Goal: Transaction & Acquisition: Purchase product/service

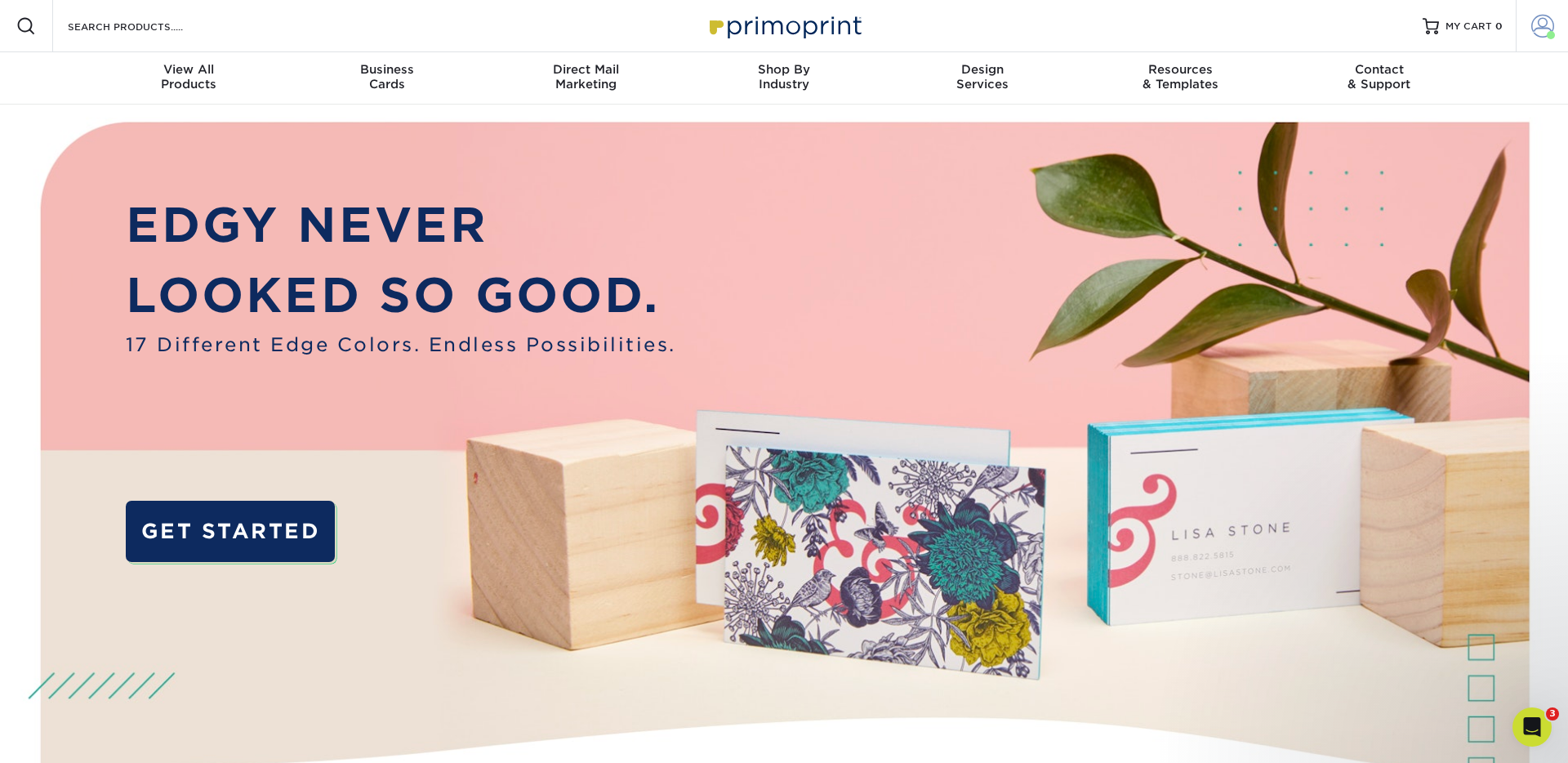
click at [1545, 25] on span at bounding box center [1542, 26] width 23 height 23
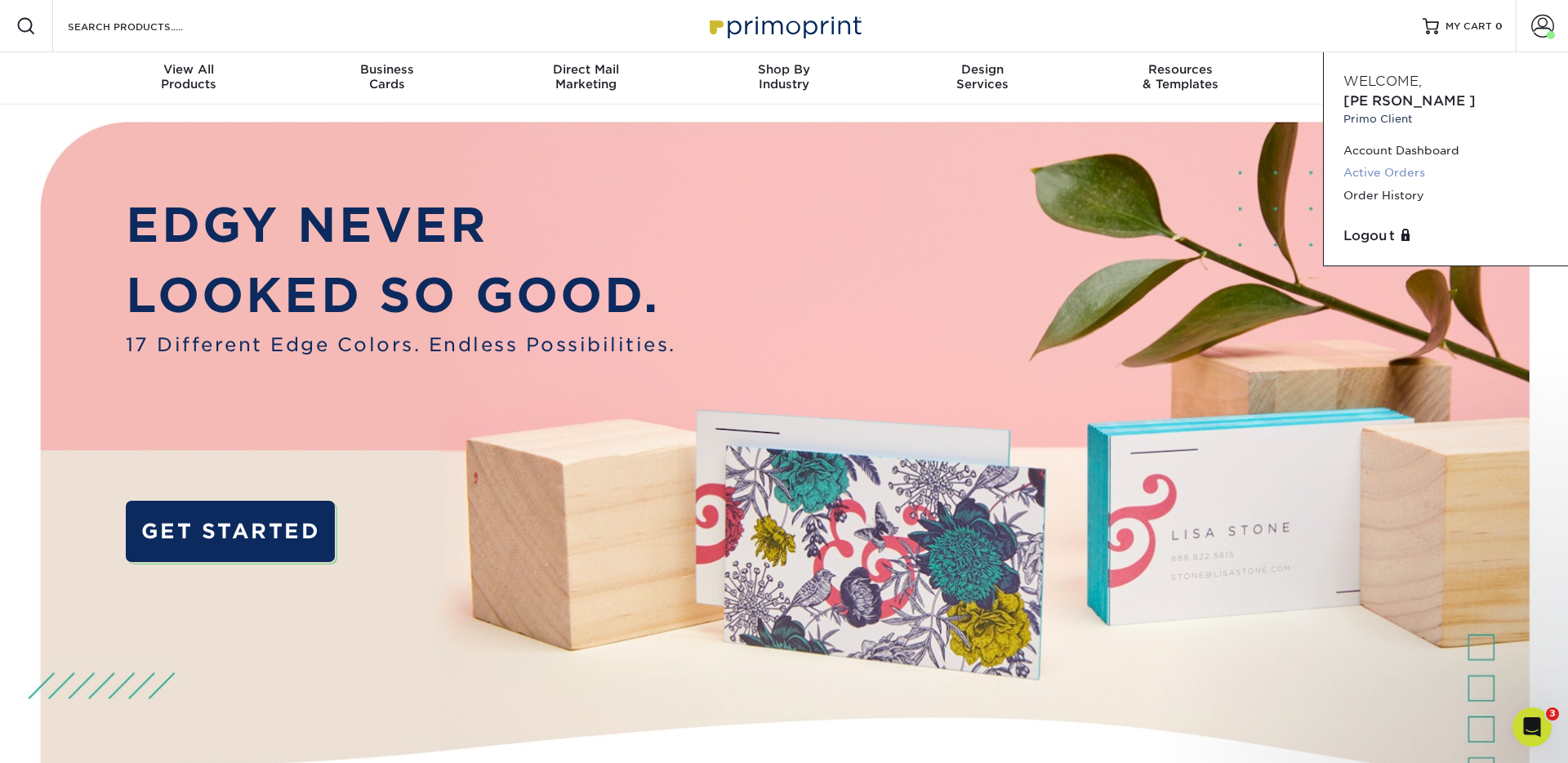
click at [1393, 162] on link "Active Orders" at bounding box center [1445, 173] width 205 height 22
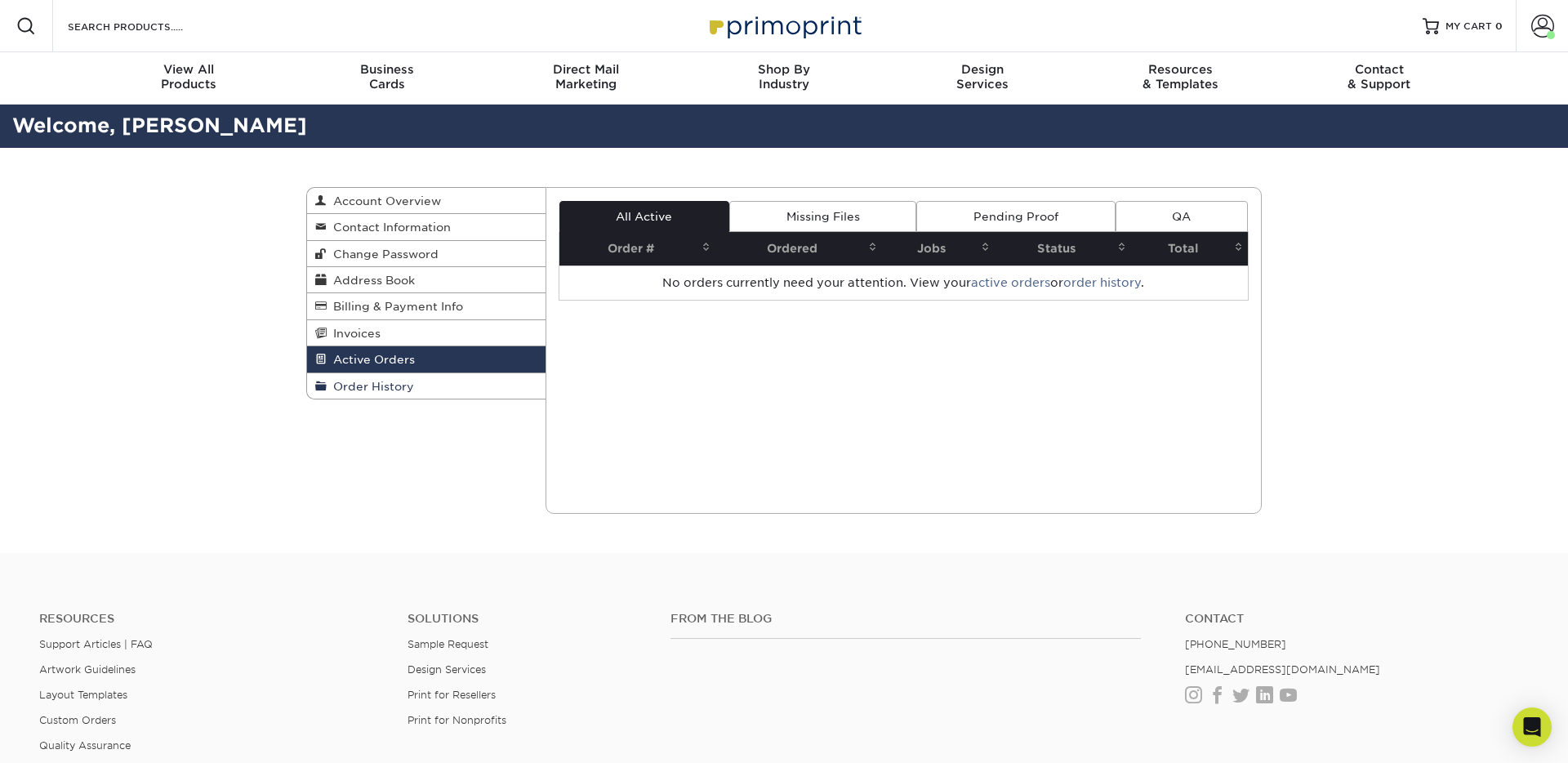
click at [400, 391] on span "Order History" at bounding box center [370, 386] width 88 height 13
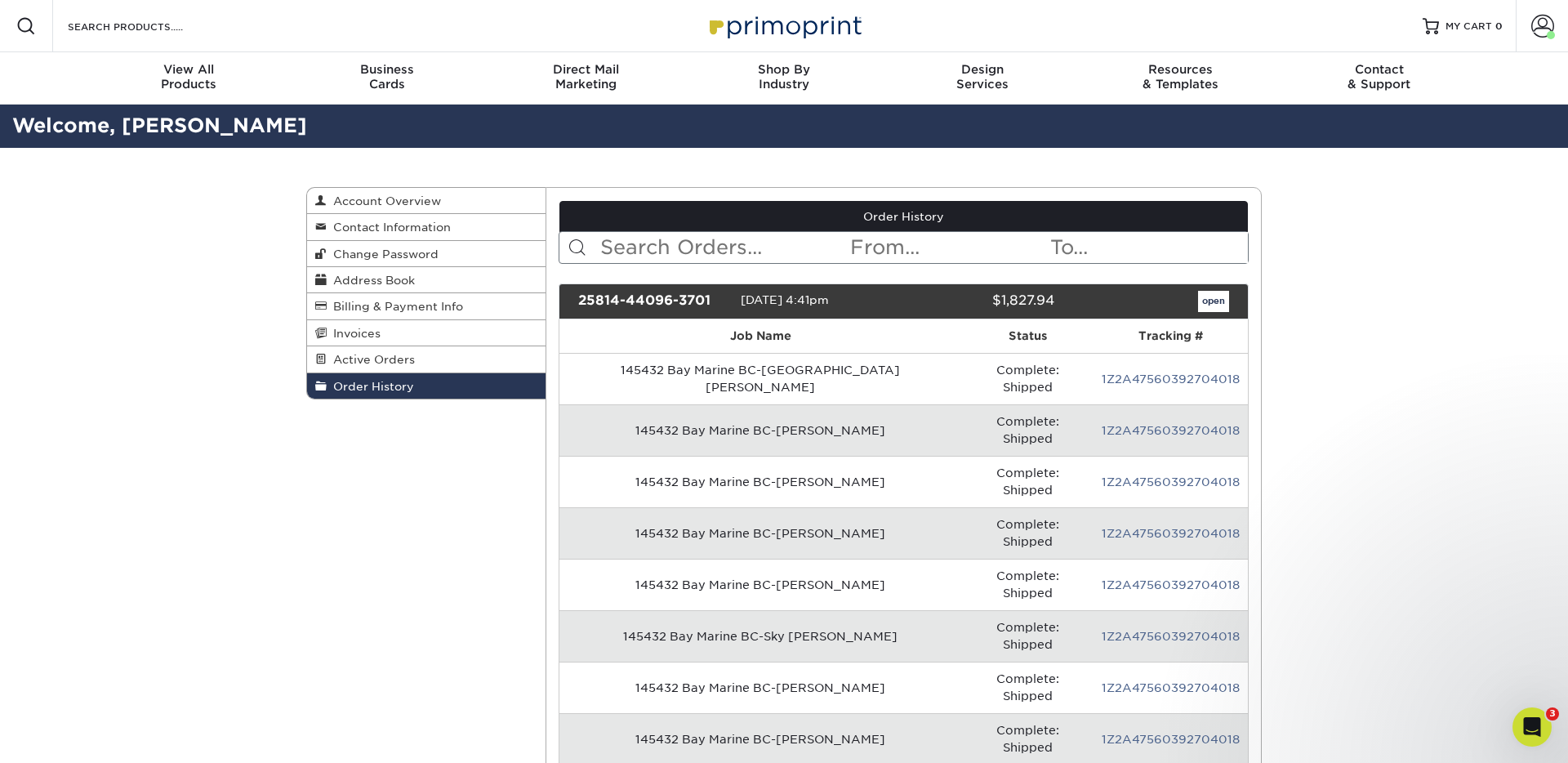
click at [666, 303] on div "25814-44096-3701" at bounding box center [653, 301] width 175 height 21
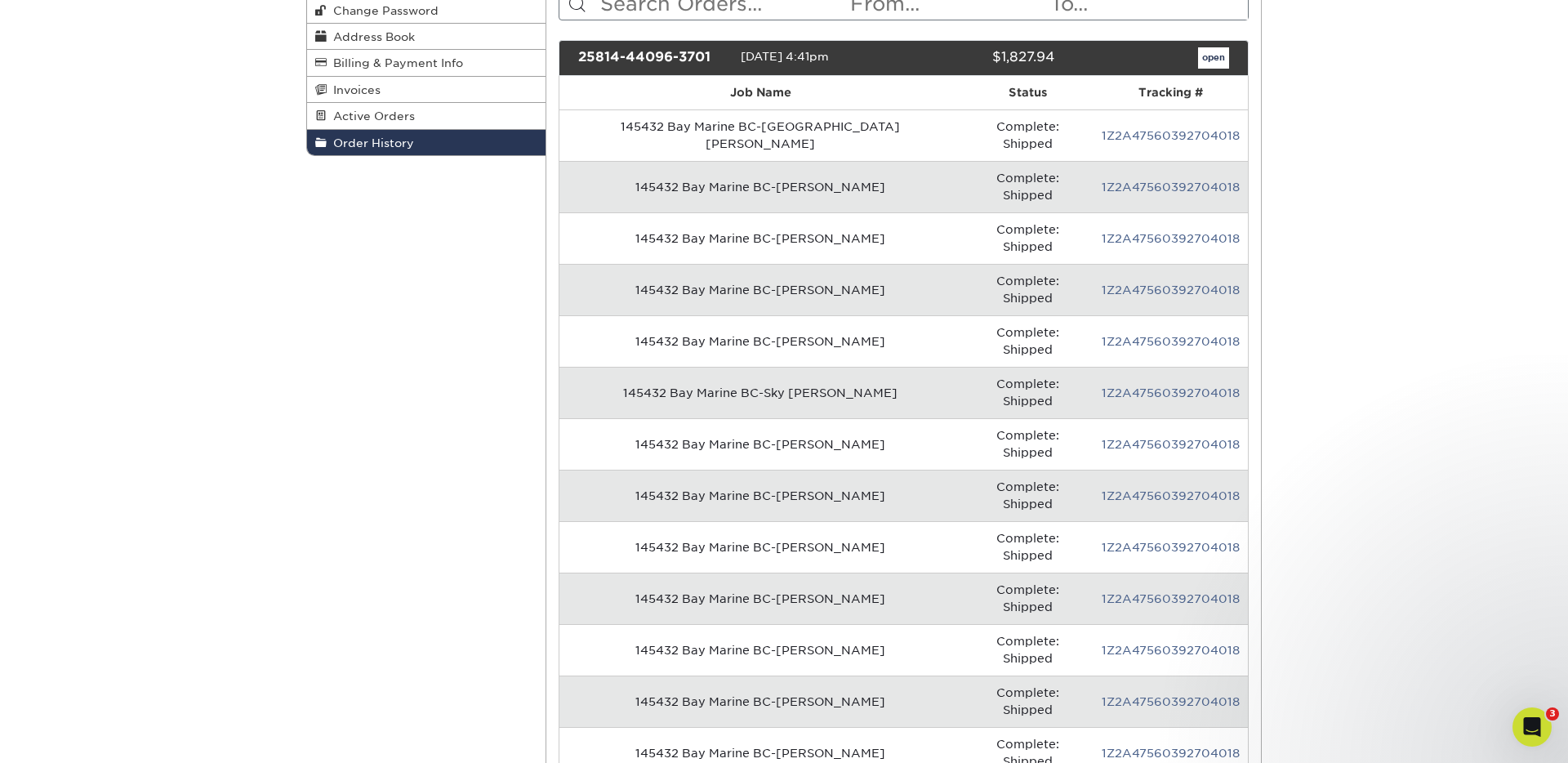
scroll to position [170, 0]
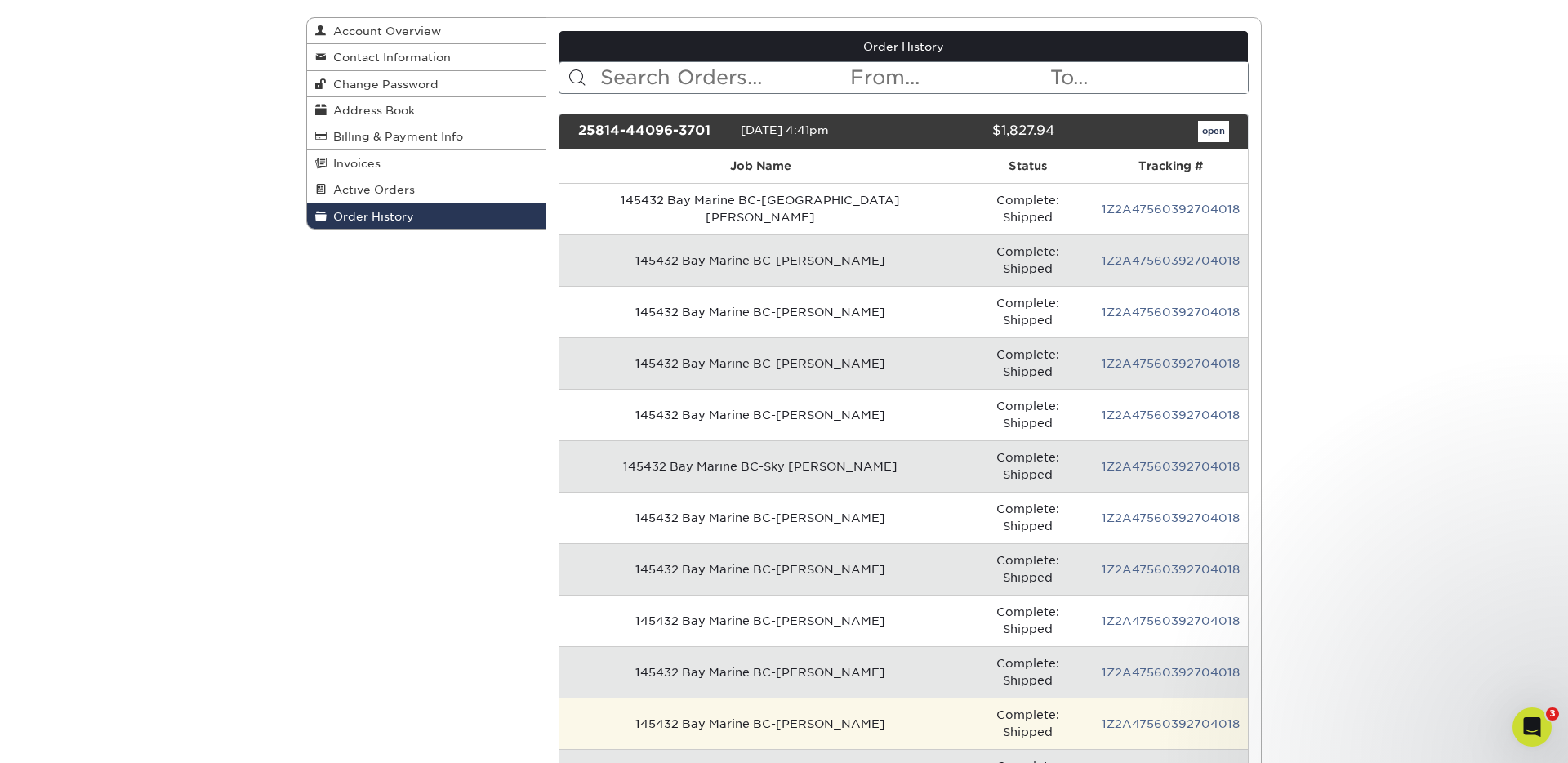
drag, startPoint x: 793, startPoint y: 578, endPoint x: 791, endPoint y: 551, distance: 27.1
click at [793, 749] on td "145432 Bay Marine BC-Tyler Palazzolo" at bounding box center [760, 775] width 402 height 51
click at [789, 697] on td "145432 Bay Marine BC-Brian Gill" at bounding box center [760, 723] width 402 height 51
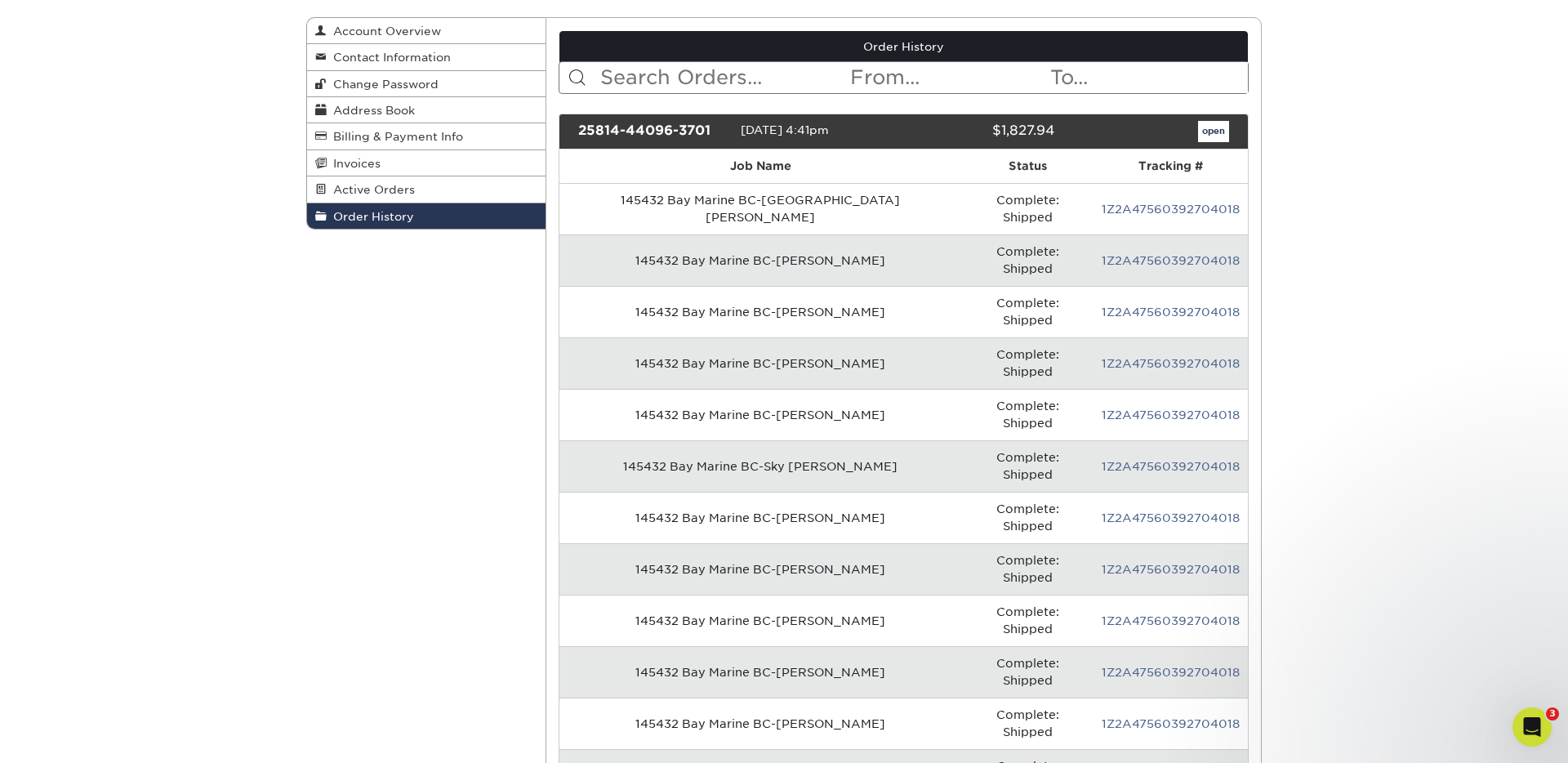
click at [803, 646] on td "145432 Bay Marine BC-Kelsey Mathiesen" at bounding box center [760, 672] width 402 height 51
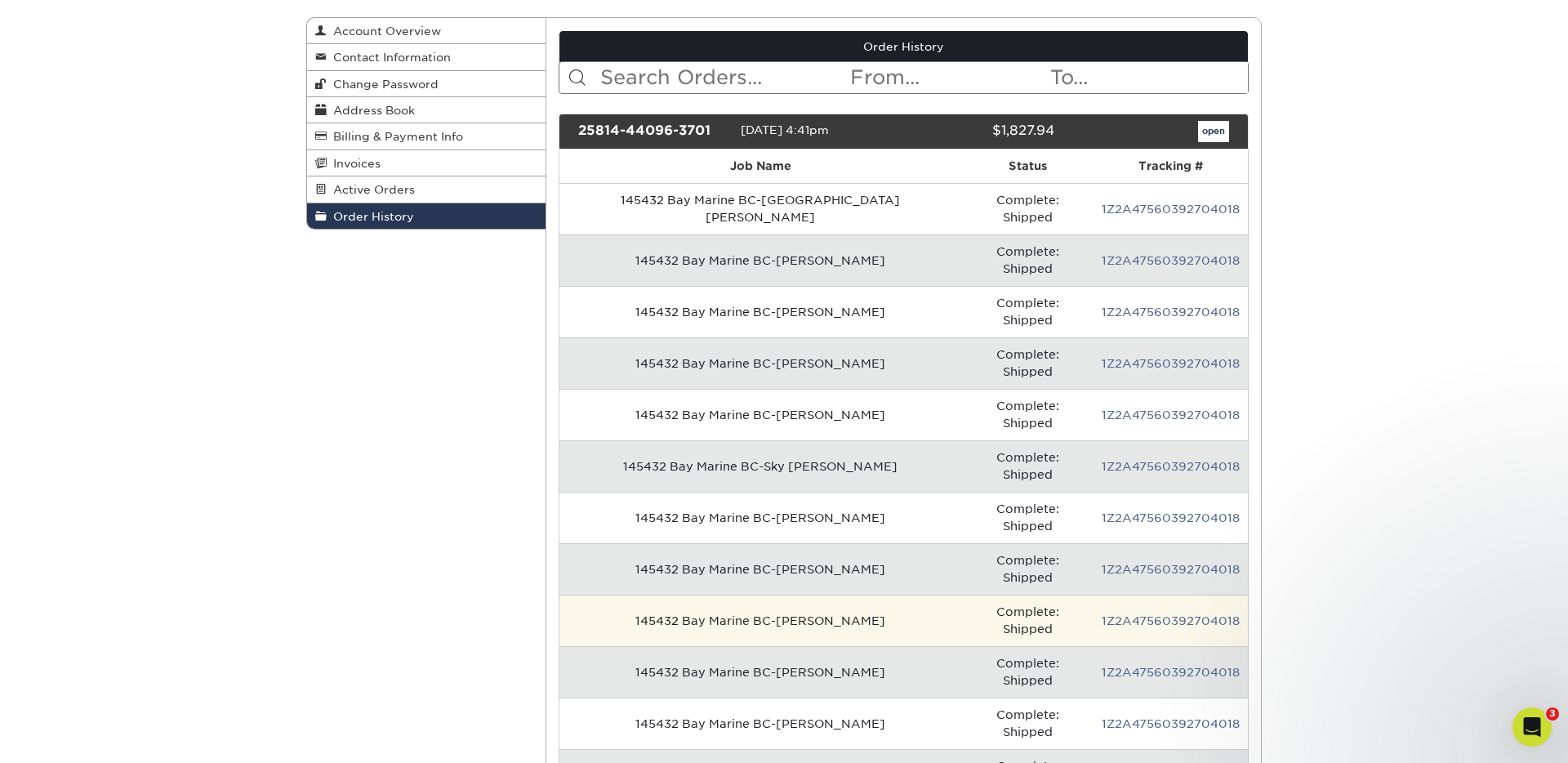
click at [805, 594] on td "145432 Bay Marine BC-Matthew Felhofer" at bounding box center [760, 620] width 402 height 51
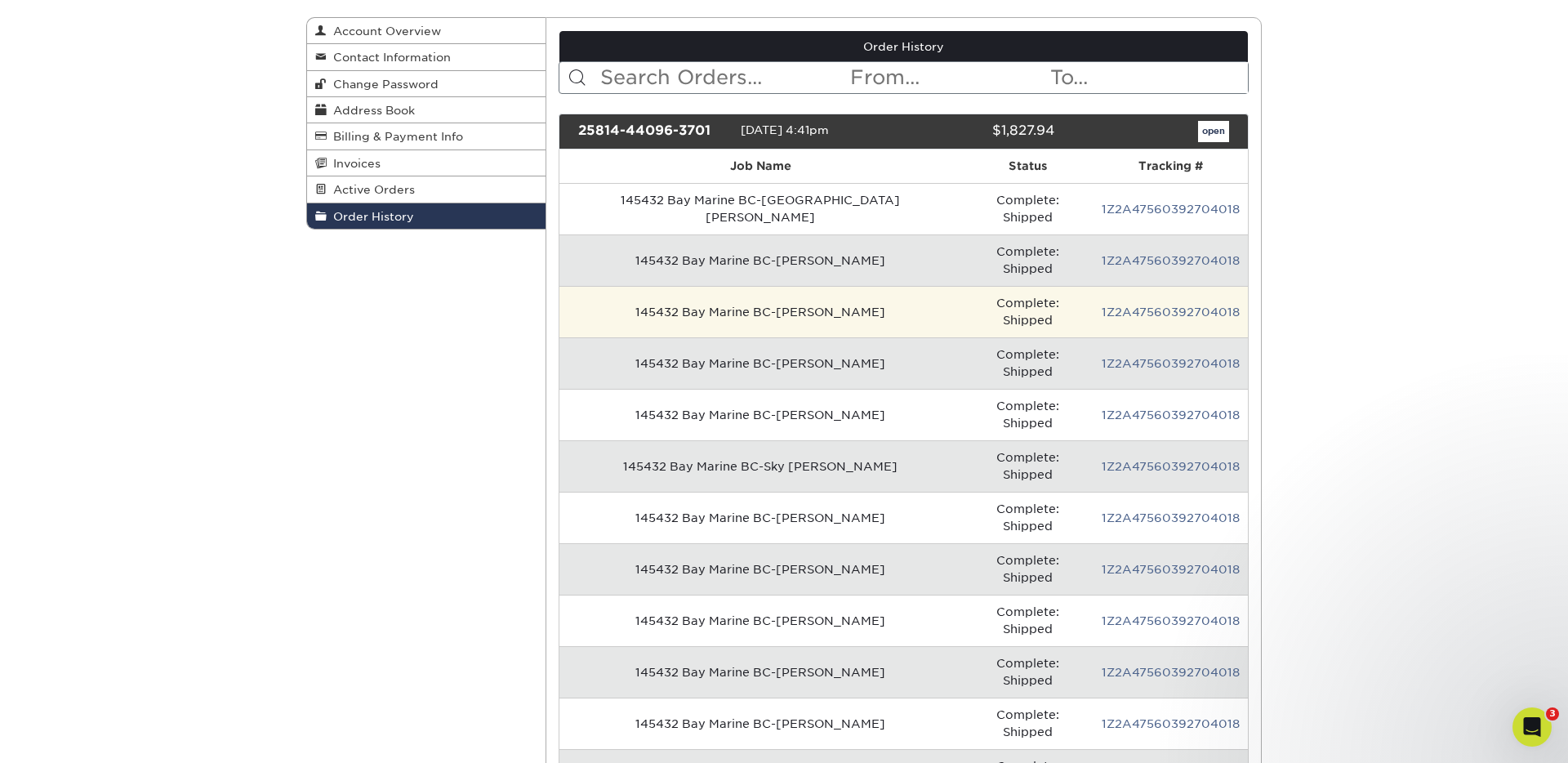
click at [782, 286] on td "145432 Bay Marine BC-Bill Carlson" at bounding box center [760, 311] width 402 height 51
drag, startPoint x: 779, startPoint y: 272, endPoint x: 680, endPoint y: 258, distance: 100.0
click at [779, 286] on td "145432 Bay Marine BC-Bill Carlson" at bounding box center [760, 311] width 402 height 51
drag, startPoint x: 671, startPoint y: 257, endPoint x: 677, endPoint y: 263, distance: 8.5
click at [672, 286] on td "145432 Bay Marine BC-Bill Carlson" at bounding box center [760, 311] width 402 height 51
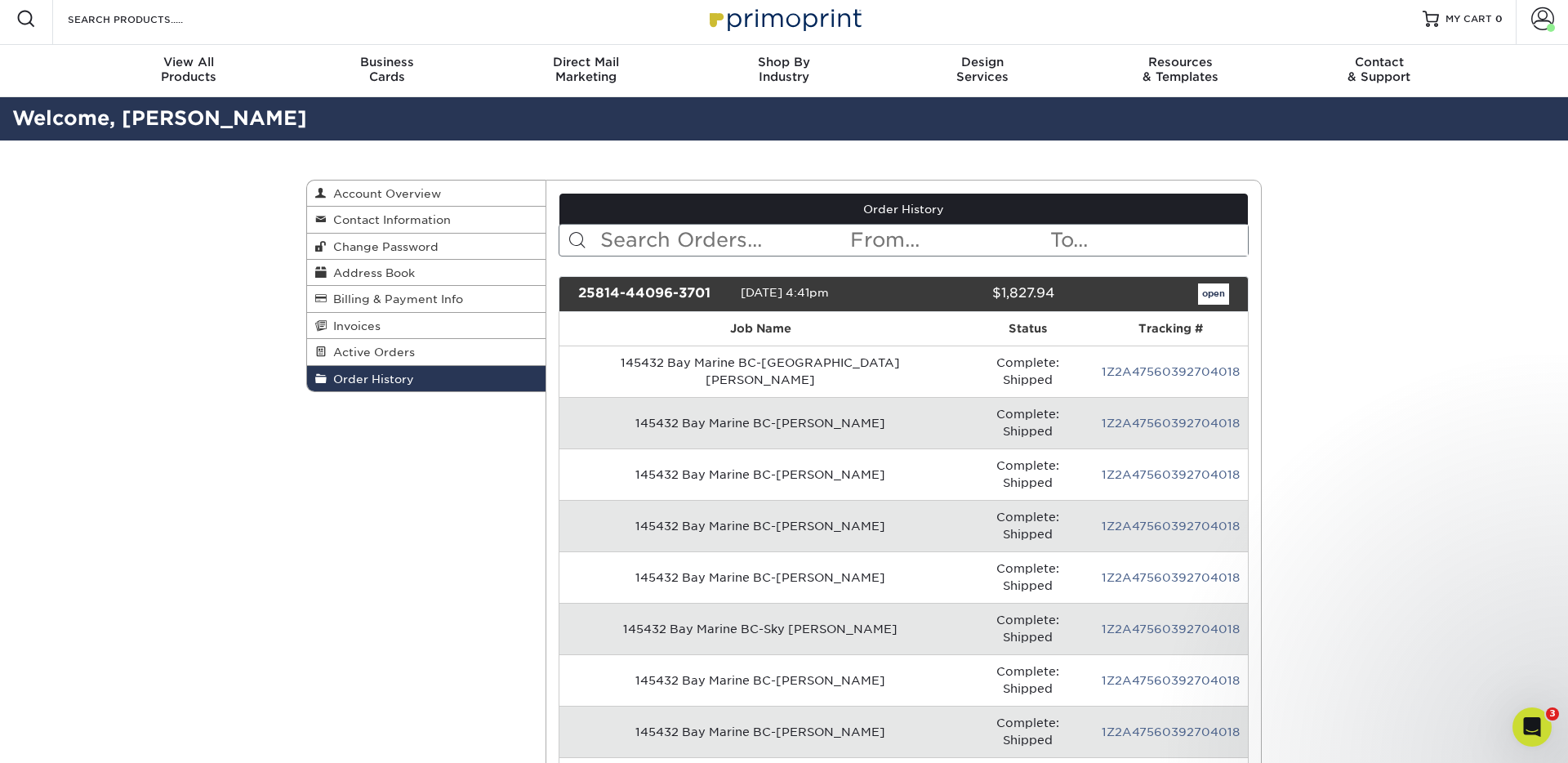
scroll to position [0, 0]
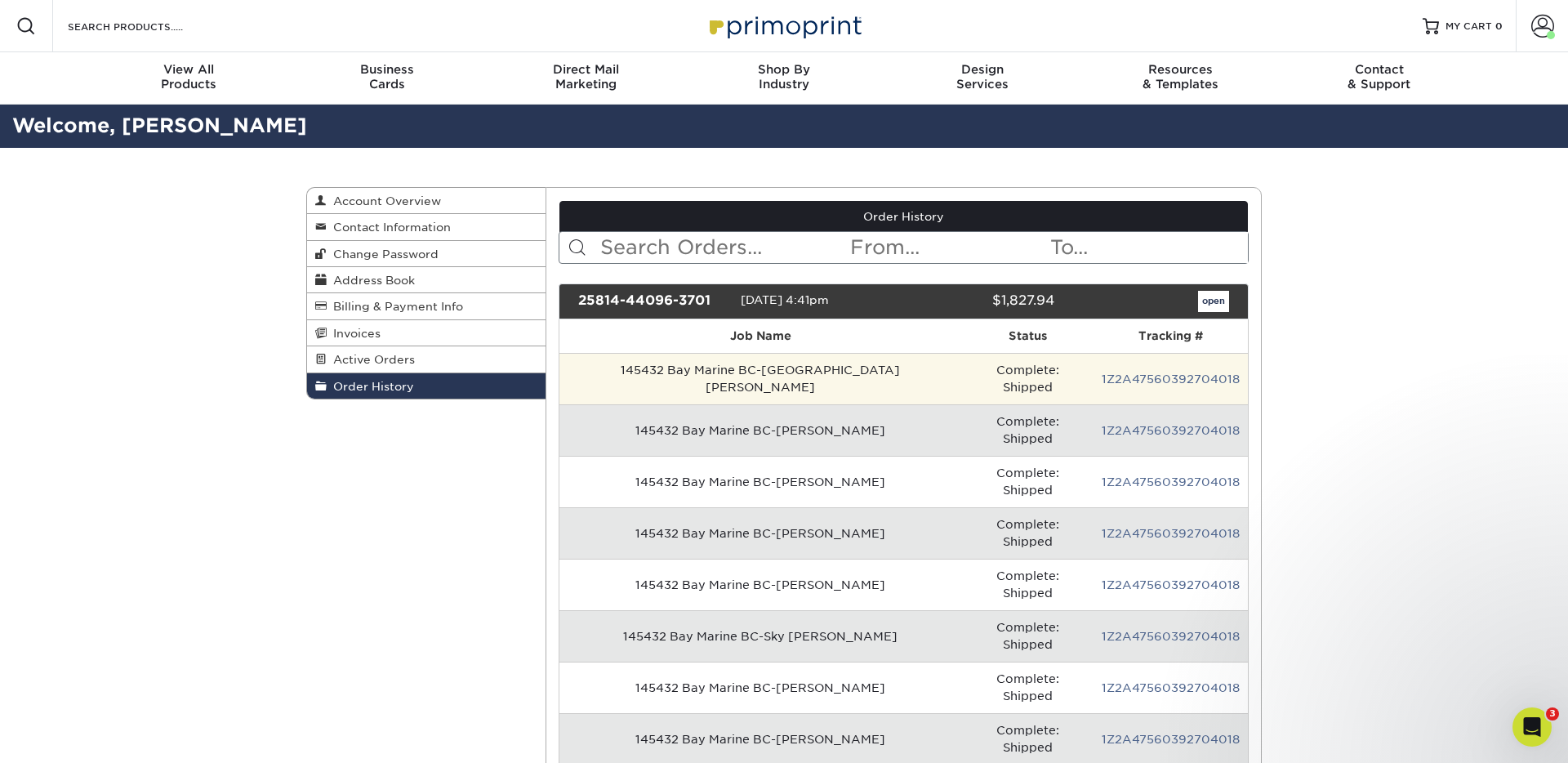
drag, startPoint x: 706, startPoint y: 359, endPoint x: 770, endPoint y: 368, distance: 64.6
click at [706, 359] on td "145432 Bay Marine BC-Gentre Vartan" at bounding box center [760, 379] width 402 height 51
click at [1169, 373] on link "1Z2A47560392704018" at bounding box center [1170, 379] width 138 height 13
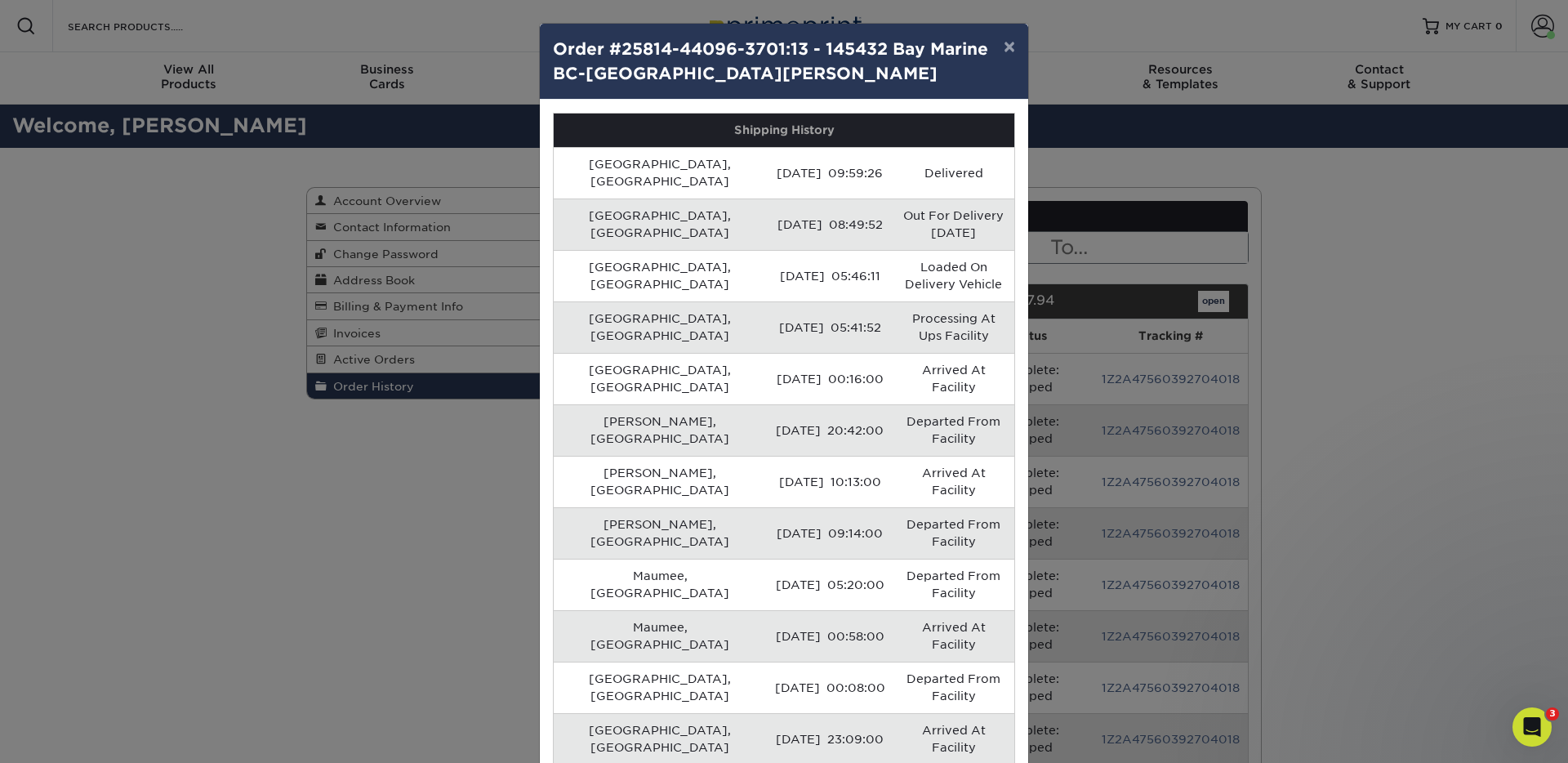
click at [681, 66] on h4 "Order #25814-44096-3701:13 - 145432 Bay Marine BC-Gentre Vartan" at bounding box center [784, 61] width 462 height 49
drag, startPoint x: 1001, startPoint y: 54, endPoint x: 1175, endPoint y: 221, distance: 241.2
click at [1003, 54] on button "×" at bounding box center [1009, 47] width 37 height 46
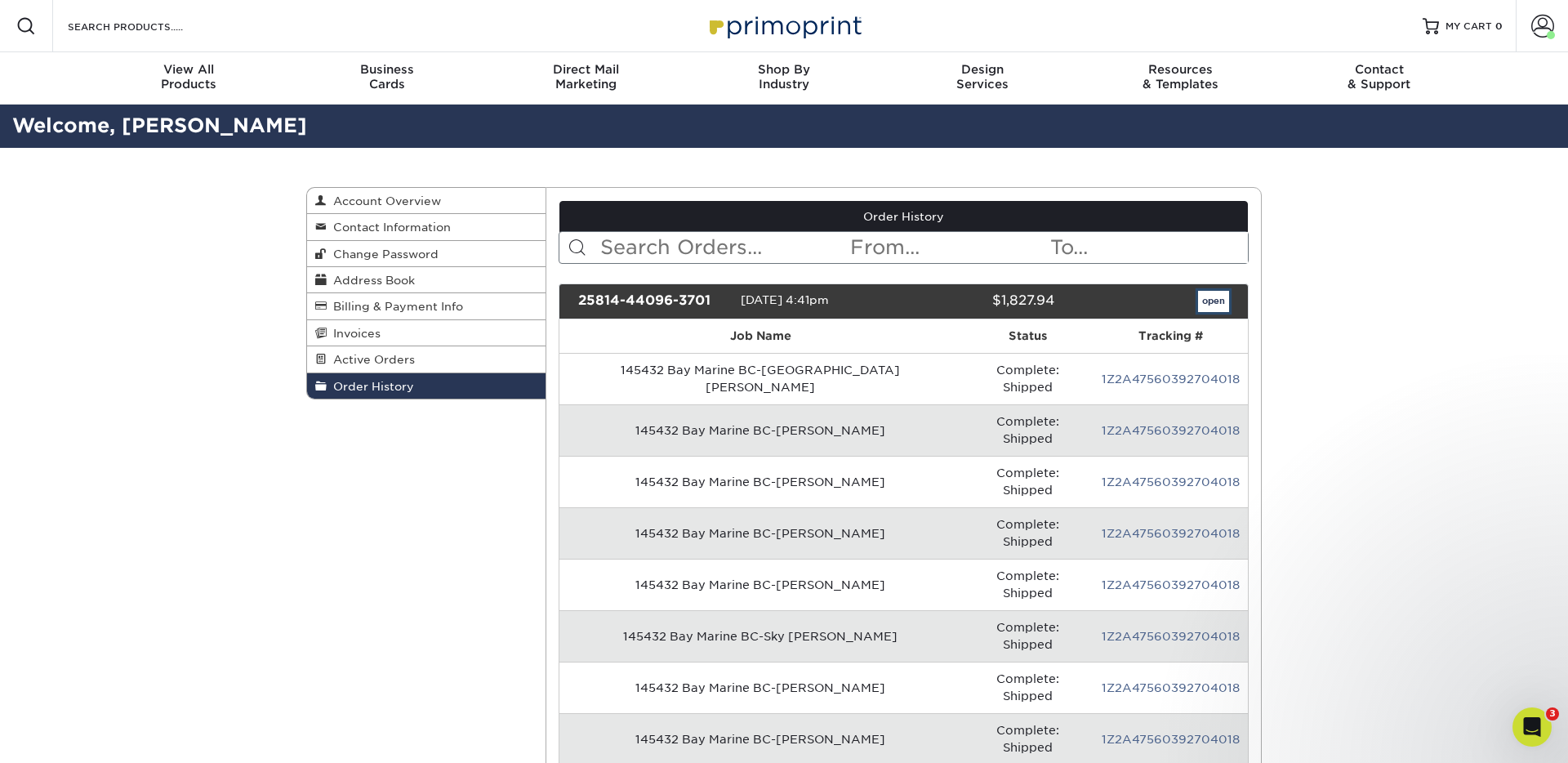
click at [1219, 305] on link "open" at bounding box center [1213, 301] width 31 height 21
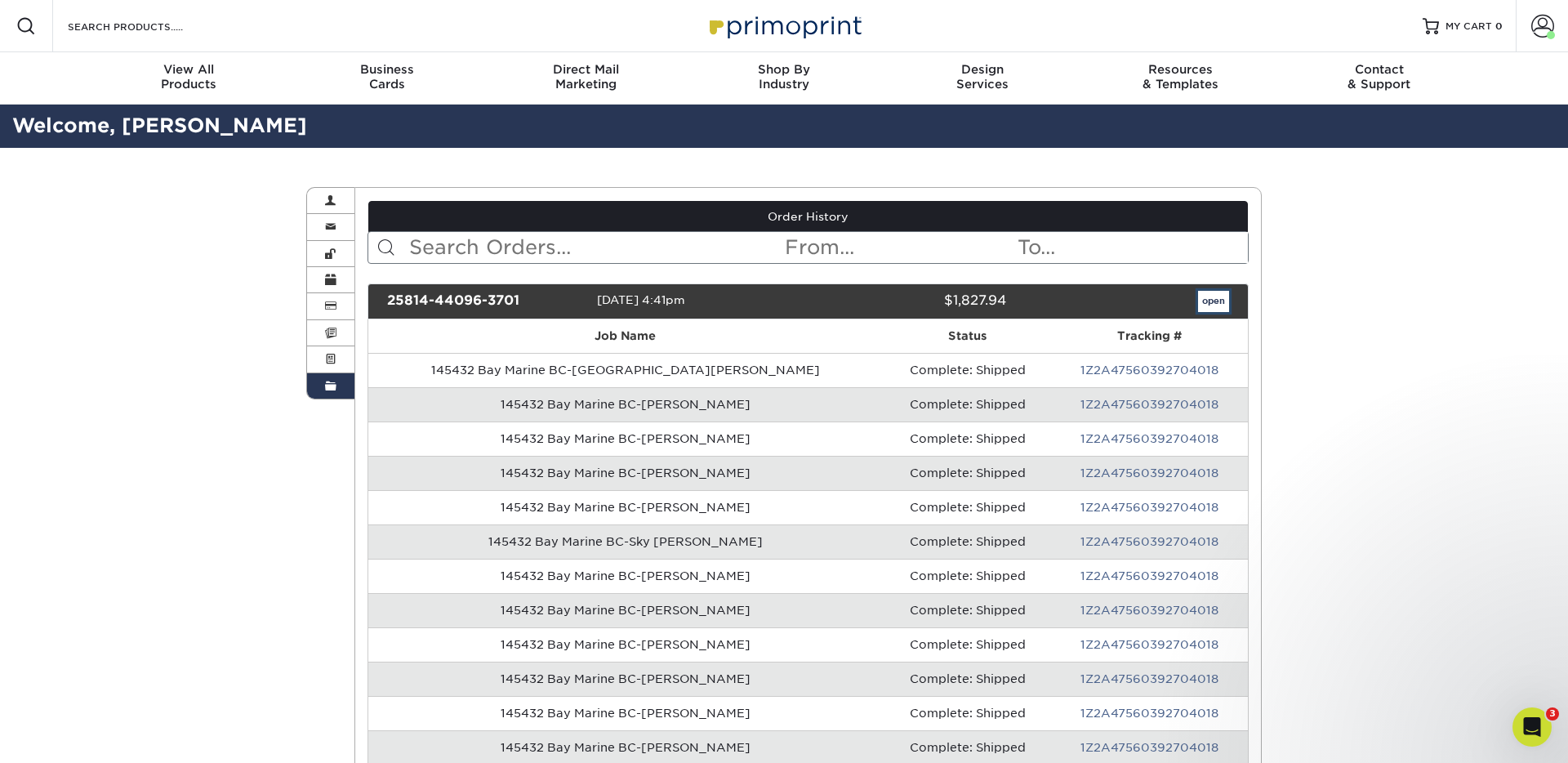
click at [1213, 309] on link "open" at bounding box center [1213, 301] width 31 height 21
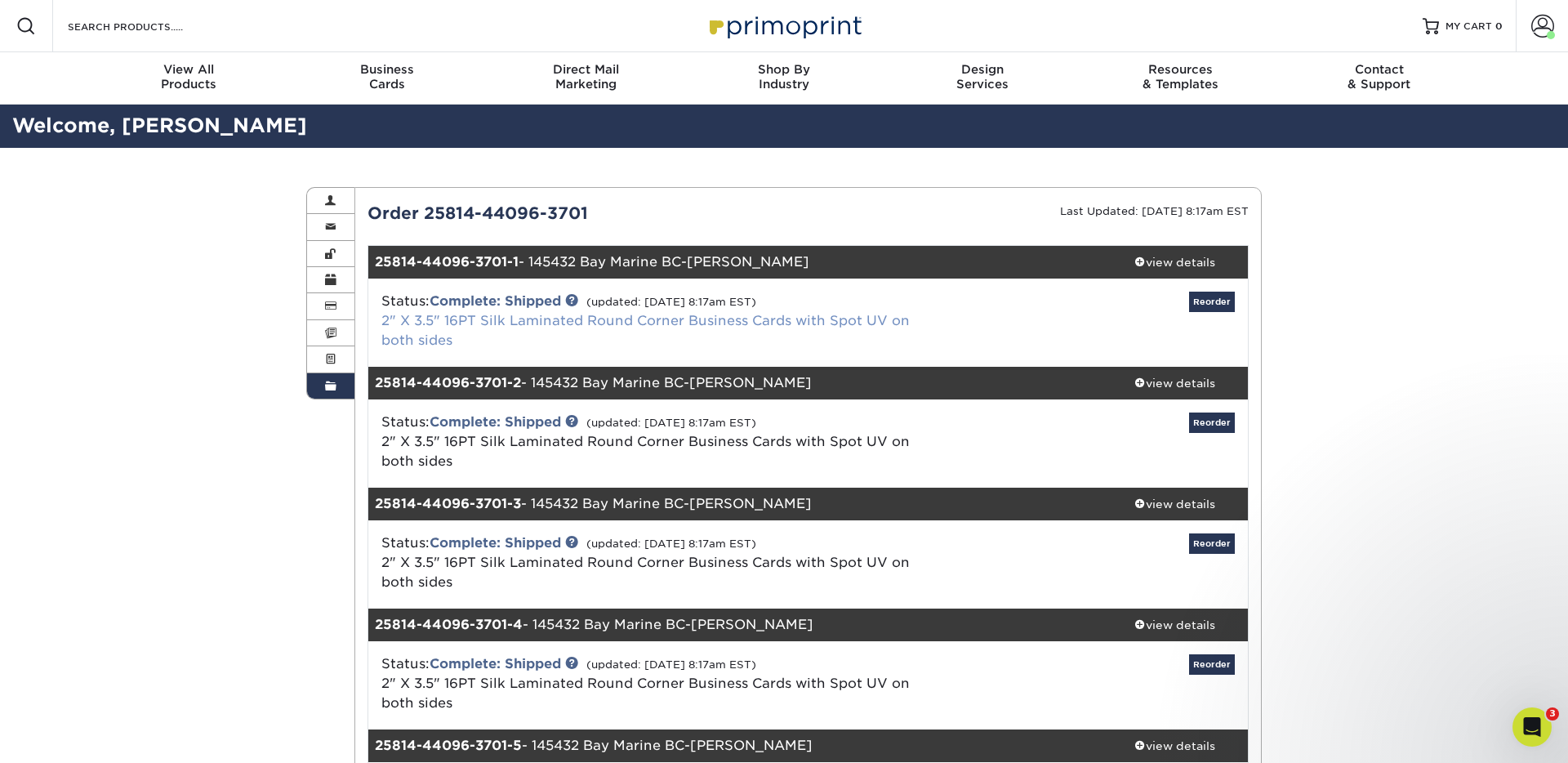
click at [522, 322] on link "2" X 3.5" 16PT Silk Laminated Round Corner Business Cards with Spot UV on both …" at bounding box center [645, 330] width 528 height 35
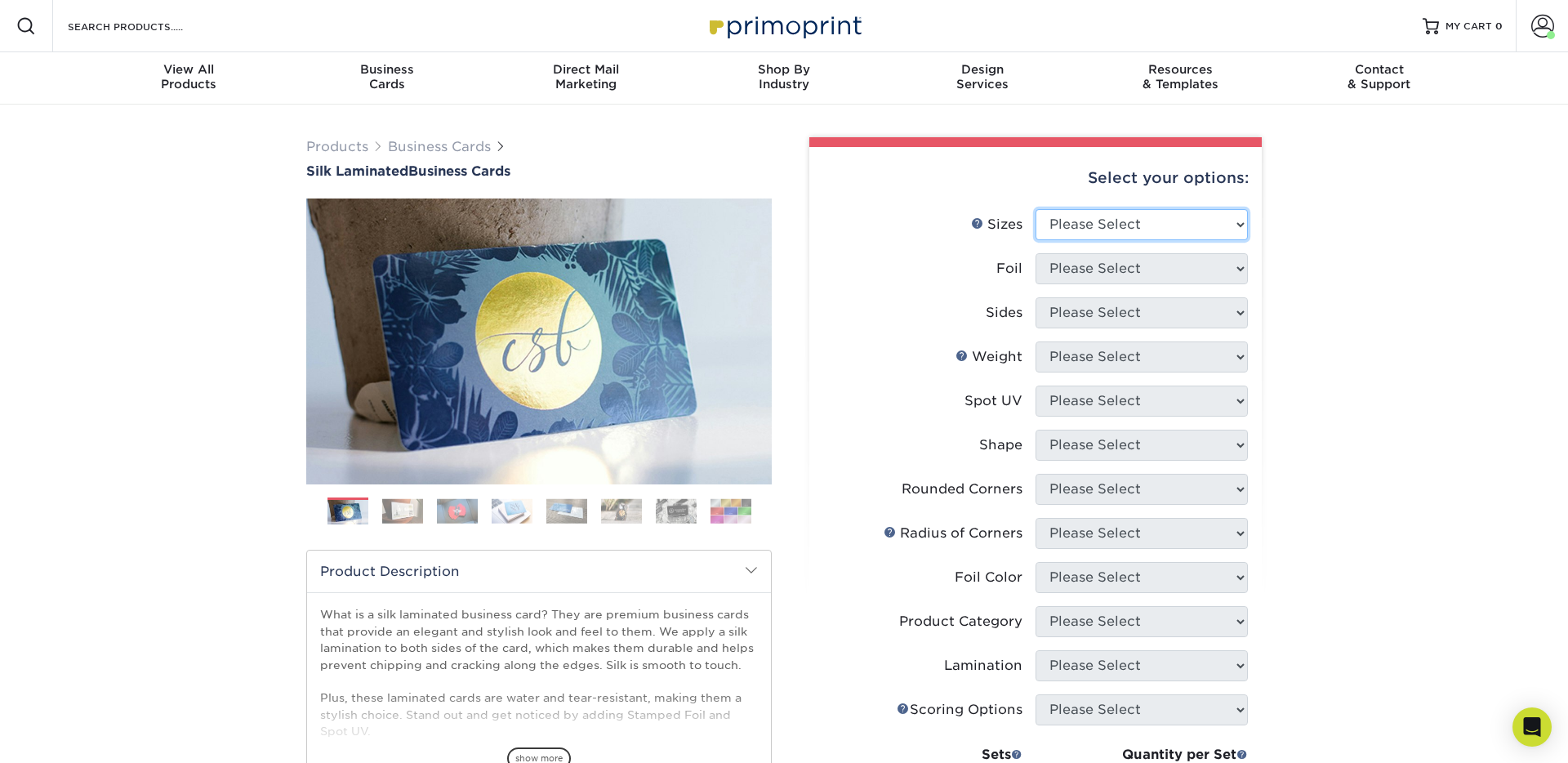
click at [1196, 233] on select "Please Select 1.5" x 3.5" - Mini 1.75" x 3.5" - Mini 2" x 2" - Square 2" x 3" -…" at bounding box center [1141, 224] width 212 height 31
select select "2.00x3.50"
click at [1035, 209] on select "Please Select 1.5" x 3.5" - Mini 1.75" x 3.5" - Mini 2" x 2" - Square 2" x 3" -…" at bounding box center [1141, 224] width 212 height 31
click at [1114, 277] on select "Please Select Yes No" at bounding box center [1141, 269] width 212 height 31
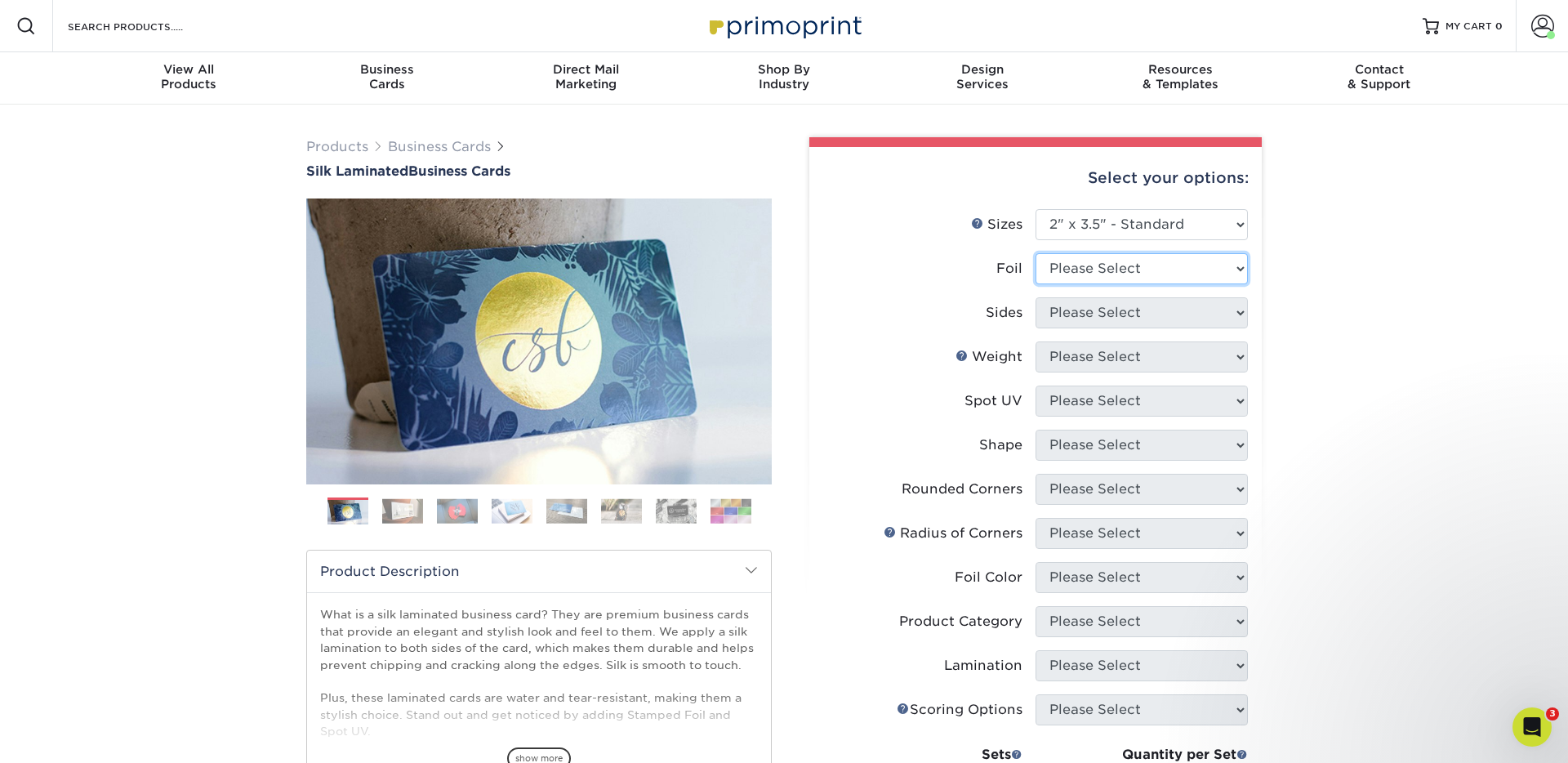
select select "0"
click at [1035, 253] on select "Please Select Yes No" at bounding box center [1141, 269] width 212 height 31
click at [1066, 309] on select "Please Select Print Both Sides Print Both Sides - Foil Both Sides Print Both Si…" at bounding box center [1141, 313] width 212 height 31
select select "13abbda7-1d64-4f25-8bb2-c179b224825d"
click at [1035, 298] on select "Please Select Print Both Sides Print Front Only" at bounding box center [1141, 313] width 212 height 31
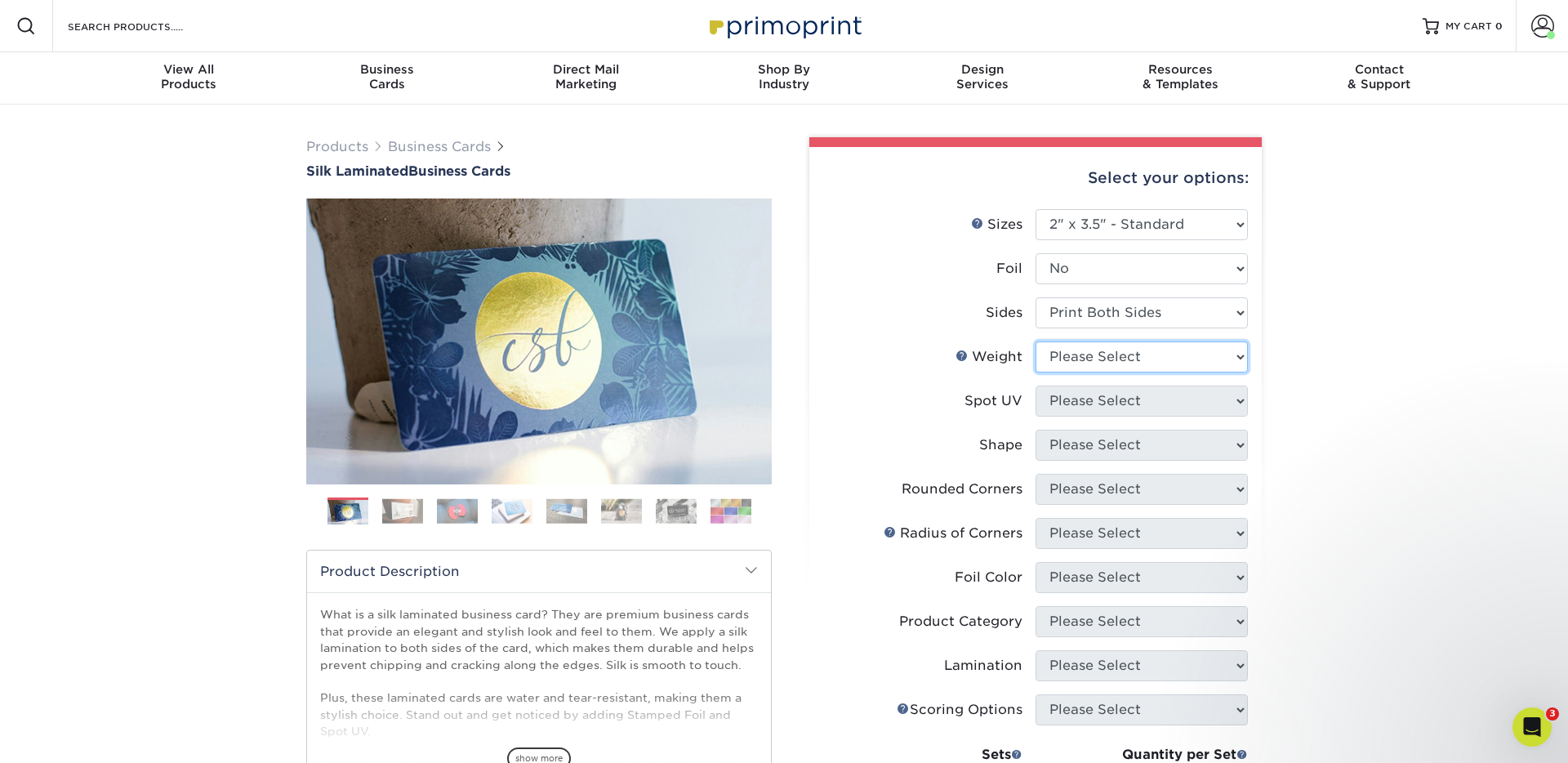
click at [1071, 360] on select "Please Select 16PT" at bounding box center [1141, 356] width 212 height 31
select select "16PT"
click at [1035, 341] on select "Please Select 16PT" at bounding box center [1141, 356] width 212 height 31
click at [1074, 390] on select "Please Select No Spot UV Front and Back (Both Sides) Front Only Back Only" at bounding box center [1141, 401] width 212 height 31
select select "0"
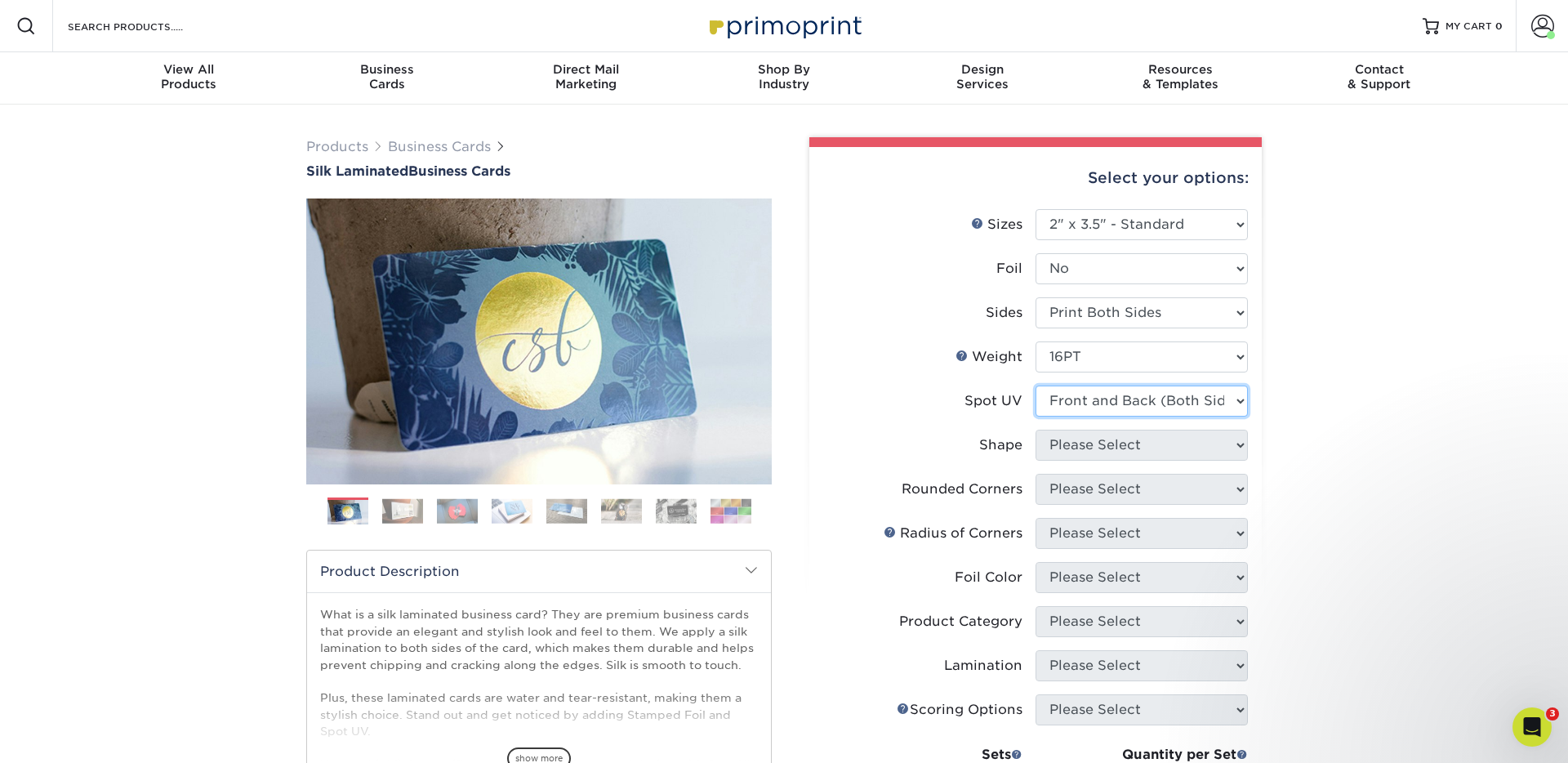
click at [1035, 385] on select "Please Select No Spot UV Front and Back (Both Sides) Front Only Back Only" at bounding box center [1141, 401] width 212 height 31
click at [1073, 443] on select "Please Select Standard" at bounding box center [1141, 445] width 212 height 31
select select "standard"
click at [1035, 430] on select "Please Select Standard" at bounding box center [1141, 445] width 212 height 31
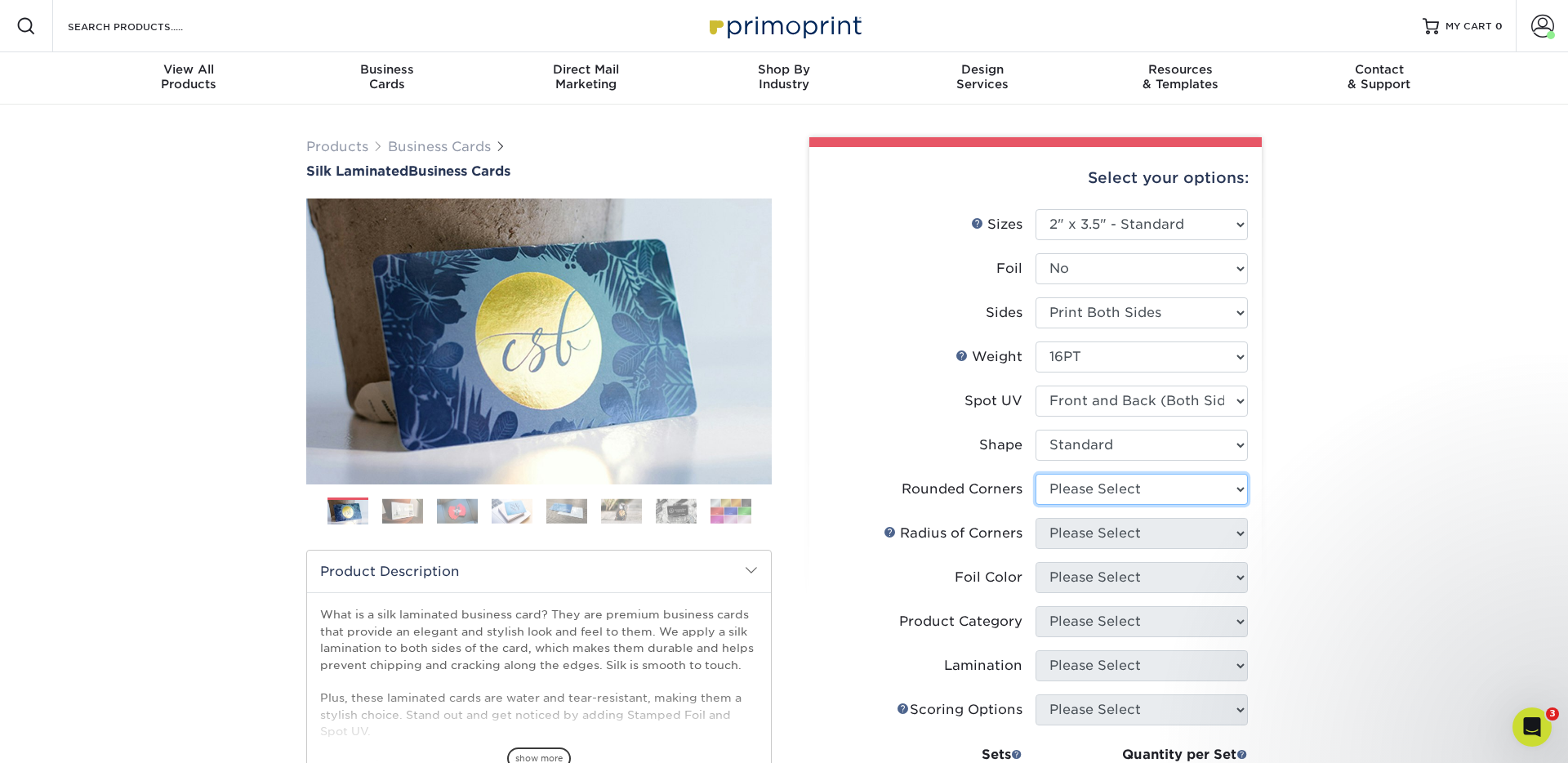
click at [1082, 489] on select "Please Select Yes - Round 2 Corners Yes - Round 4 Corners No" at bounding box center [1141, 489] width 212 height 31
select select "7672df9e-0e0a-464d-8e1f-920c575e4da3"
click at [1035, 474] on select "Please Select Yes - Round 2 Corners Yes - Round 4 Corners No" at bounding box center [1141, 489] width 212 height 31
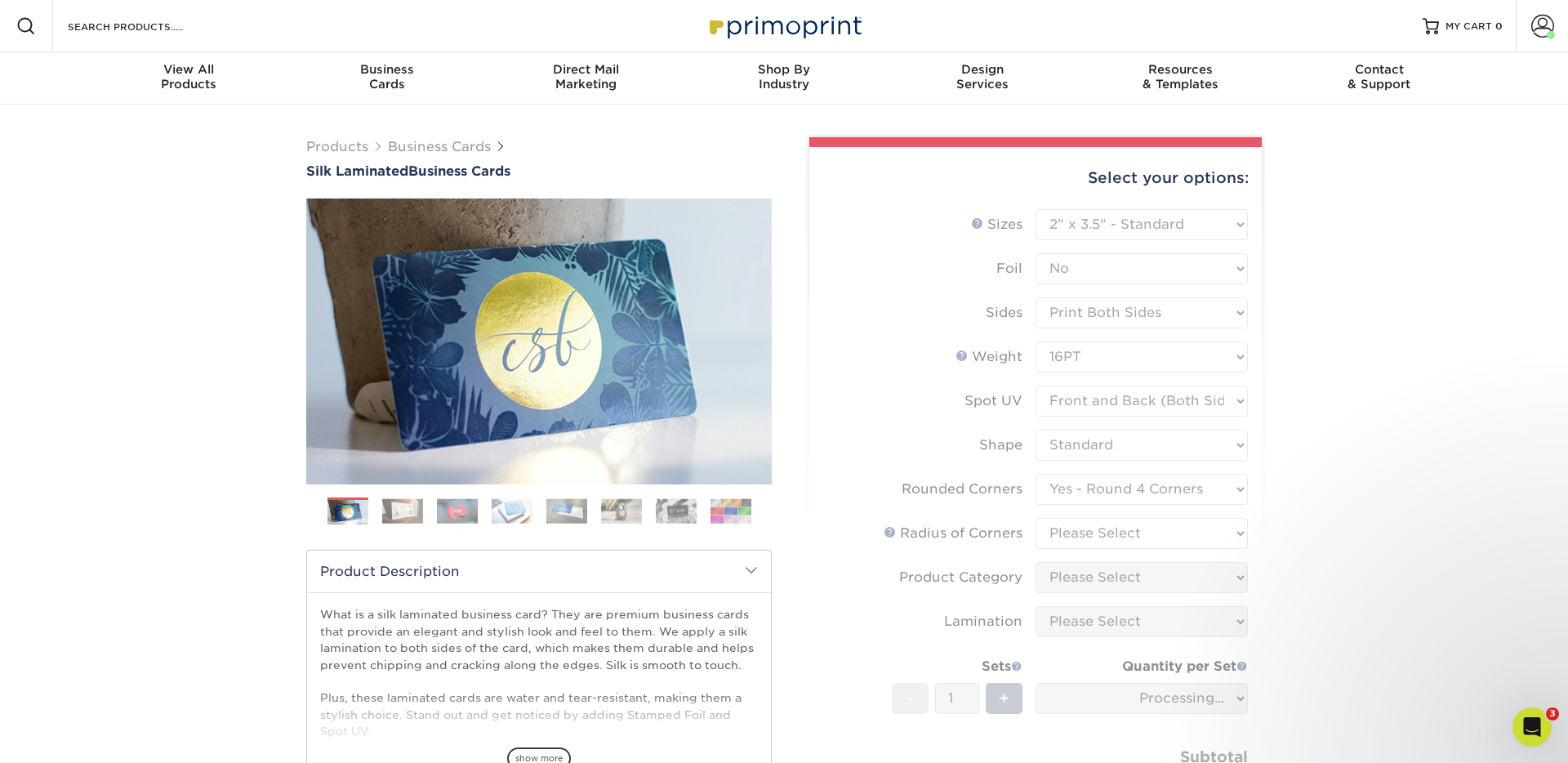
click at [1082, 540] on form "Sizes Help Sizes Please Select 1.5" x 3.5" - Mini 1.75" x 3.5" - Mini 2" x 2" -…" at bounding box center [1035, 524] width 426 height 632
click at [1081, 538] on form "Sizes Help Sizes Please Select 1.5" x 3.5" - Mini 1.75" x 3.5" - Mini 2" x 2" -…" at bounding box center [1035, 524] width 426 height 632
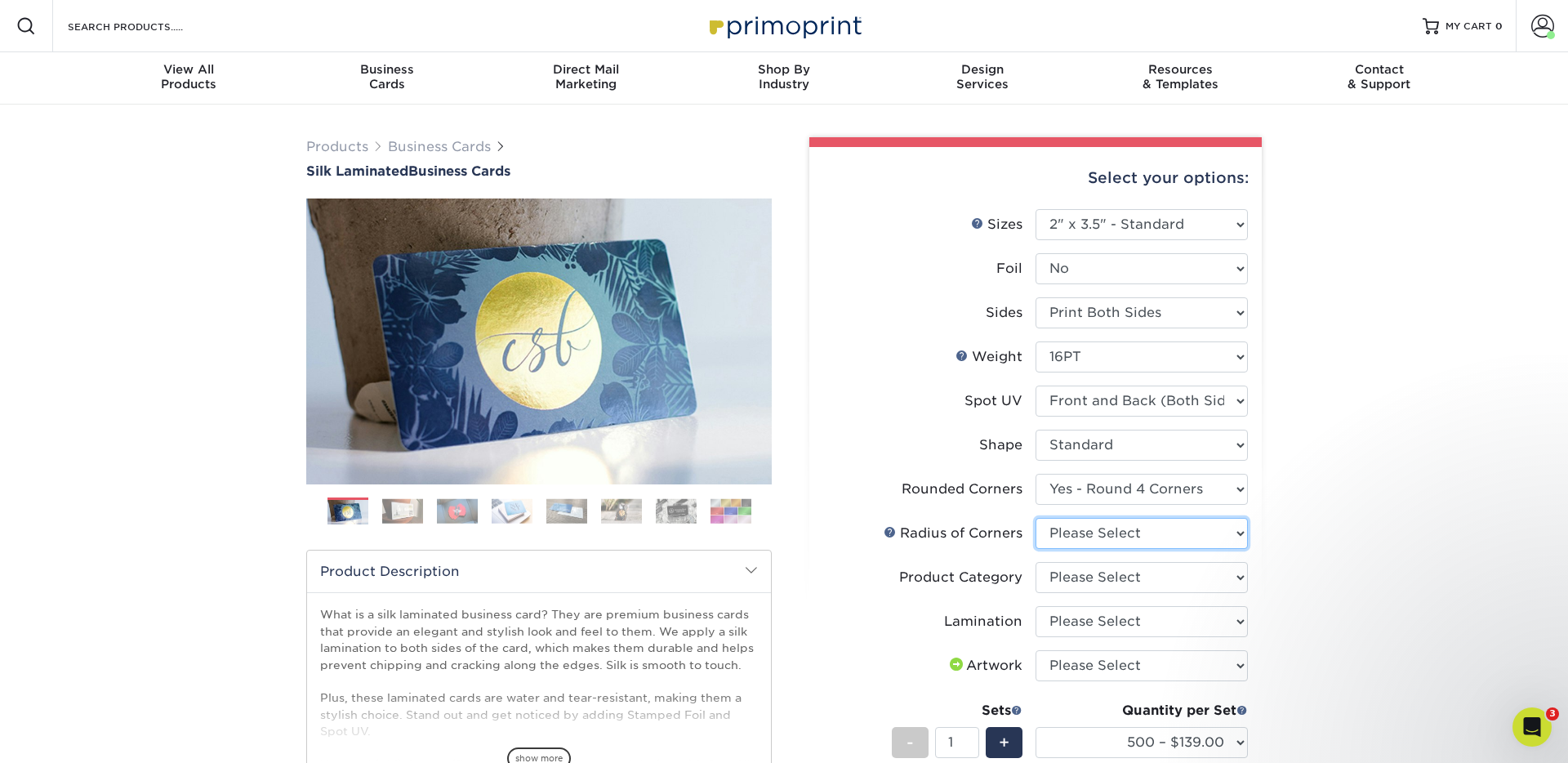
click at [1116, 535] on select "Please Select Rounded 1/8" Rounded 1/4"" at bounding box center [1141, 533] width 212 height 31
select select "589680c7-ee9a-431b-9d12-d7aeb1386a97"
click at [1035, 517] on select "Please Select Rounded 1/8" Rounded 1/4"" at bounding box center [1141, 533] width 212 height 31
click at [1074, 579] on select "Please Select Business Cards" at bounding box center [1141, 577] width 212 height 31
select select "3b5148f1-0588-4f88-a218-97bcfdce65c1"
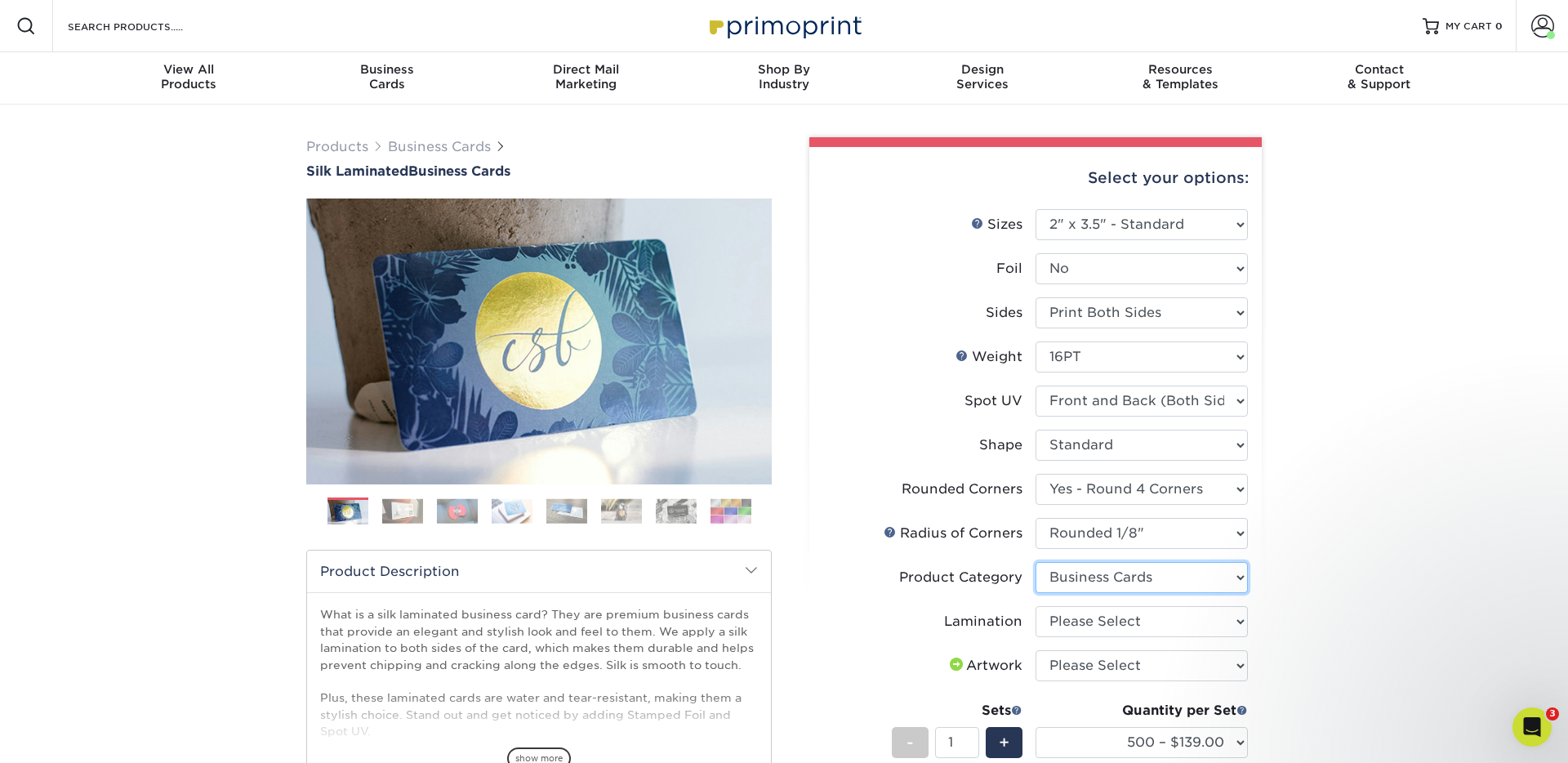
click at [1035, 562] on select "Please Select Business Cards" at bounding box center [1141, 577] width 212 height 31
click at [1075, 616] on select "Please Select Silk" at bounding box center [1141, 621] width 212 height 31
click at [1035, 606] on select "Please Select Silk" at bounding box center [1141, 621] width 212 height 31
click at [1092, 616] on select "Please Select Silk" at bounding box center [1141, 621] width 212 height 31
select select "ccacb42f-45f7-42d3-bbd3-7c8421cf37f0"
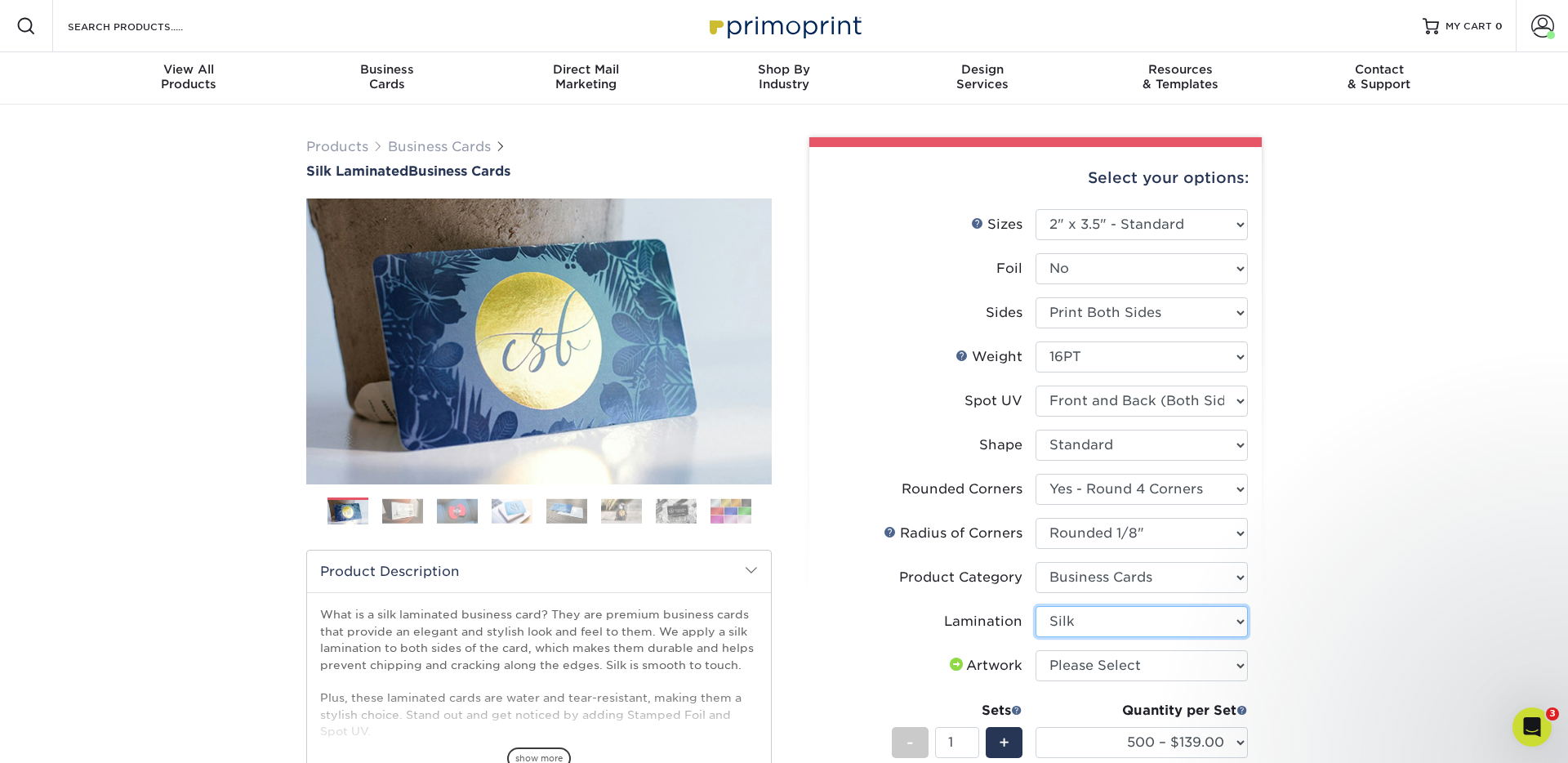
click at [1035, 606] on select "Please Select Silk" at bounding box center [1141, 621] width 212 height 31
click at [1099, 666] on select "Please Select I will upload files I need a design - $100" at bounding box center [1141, 666] width 212 height 31
select select "upload"
click at [1035, 650] on select "Please Select I will upload files I need a design - $100" at bounding box center [1141, 666] width 212 height 31
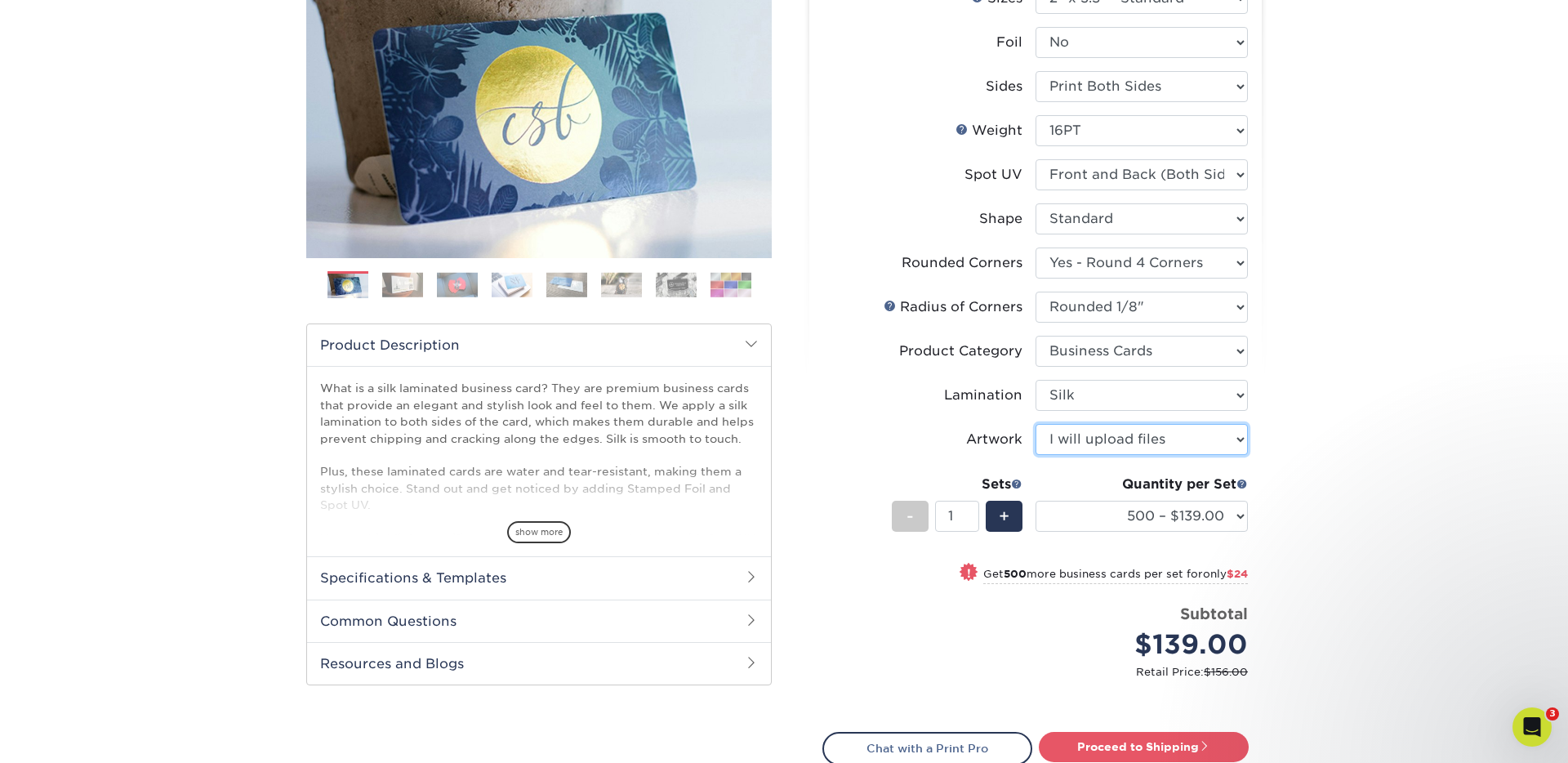
scroll to position [227, 0]
click at [1158, 743] on link "Proceed to Shipping" at bounding box center [1144, 745] width 210 height 29
type input "Set 1"
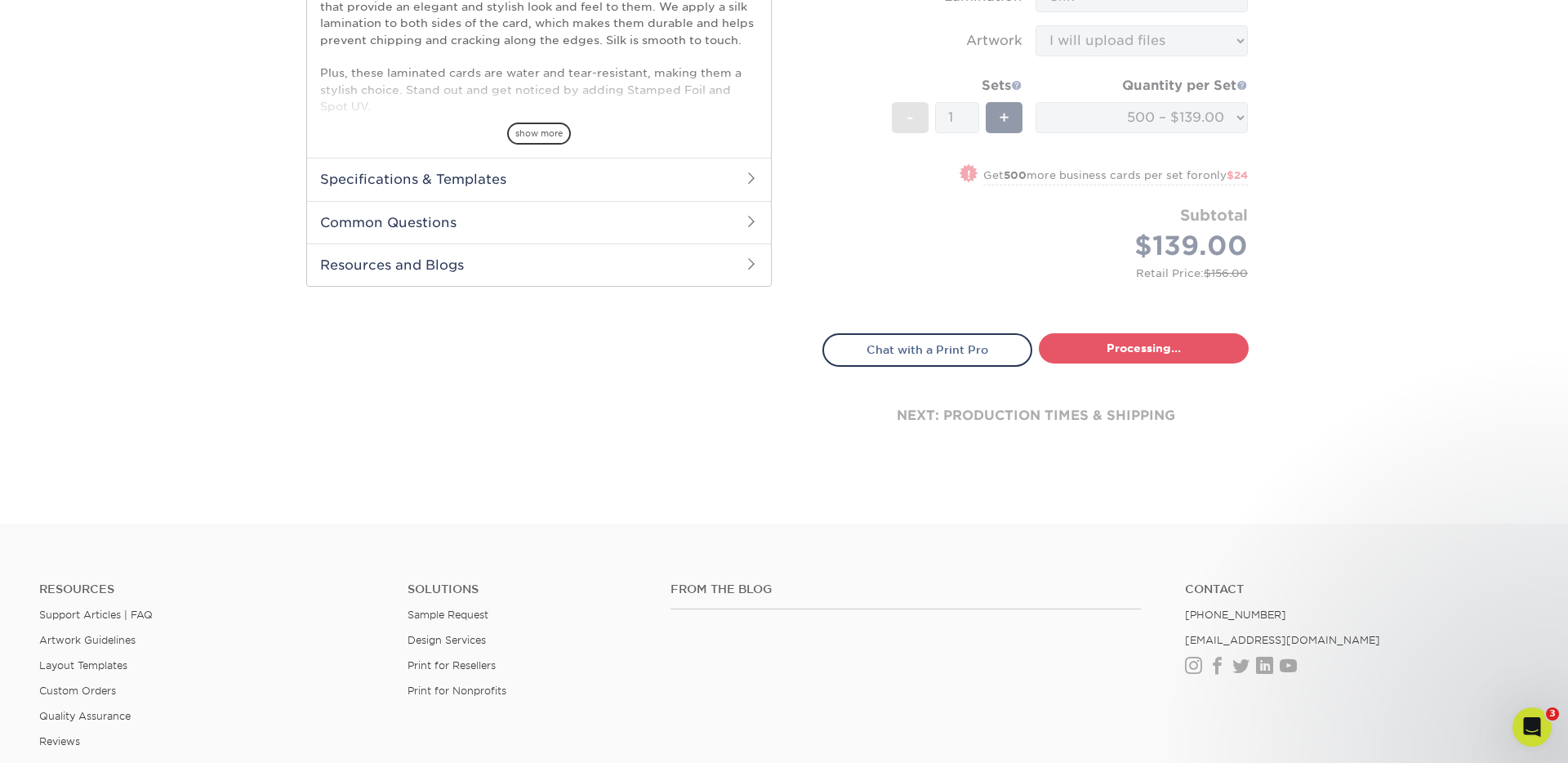
select select "24b86a38-505b-4ae3-9429-29aefd3b6f92"
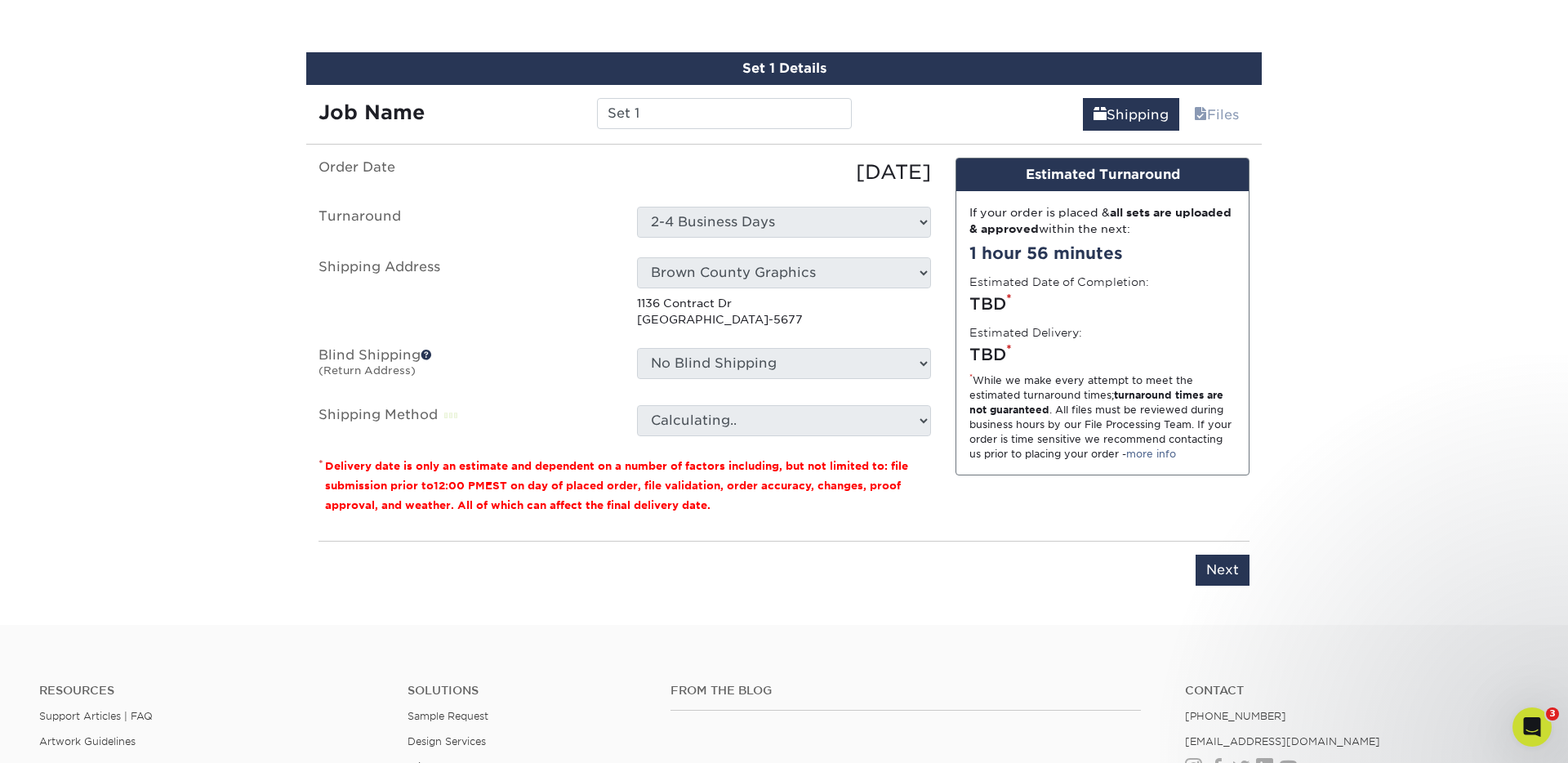
scroll to position [1003, 0]
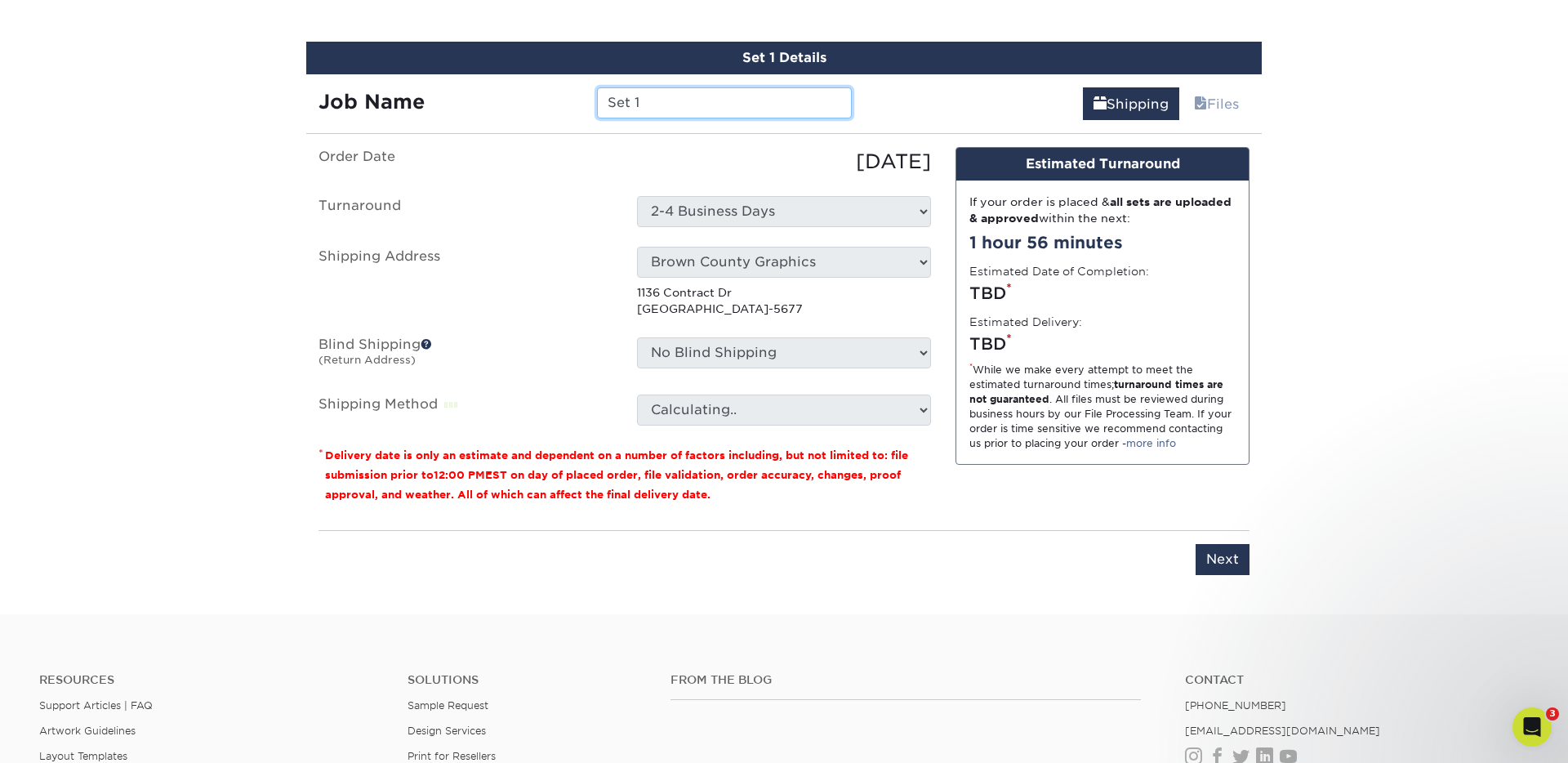
drag, startPoint x: 684, startPoint y: 87, endPoint x: 674, endPoint y: 96, distance: 13.5
click at [684, 88] on input "Set 1" at bounding box center [723, 103] width 254 height 31
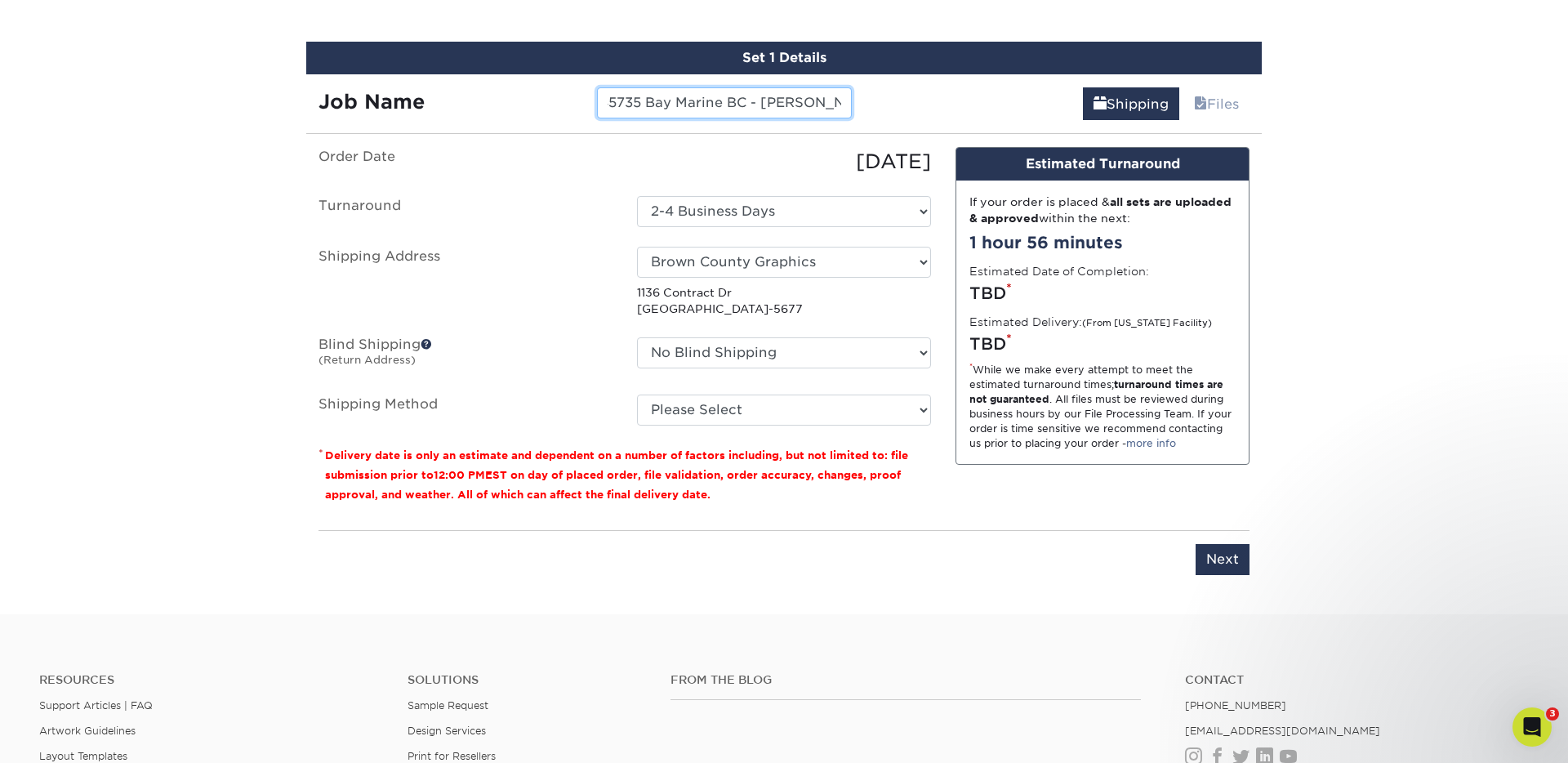
scroll to position [0, 28]
type input "145735 Bay Marine BC - [PERSON_NAME]"
click at [758, 328] on ul "Order Date 09/03/2025 Turnaround Select One 2-4 Business Days Shipping Address …" at bounding box center [625, 286] width 613 height 279
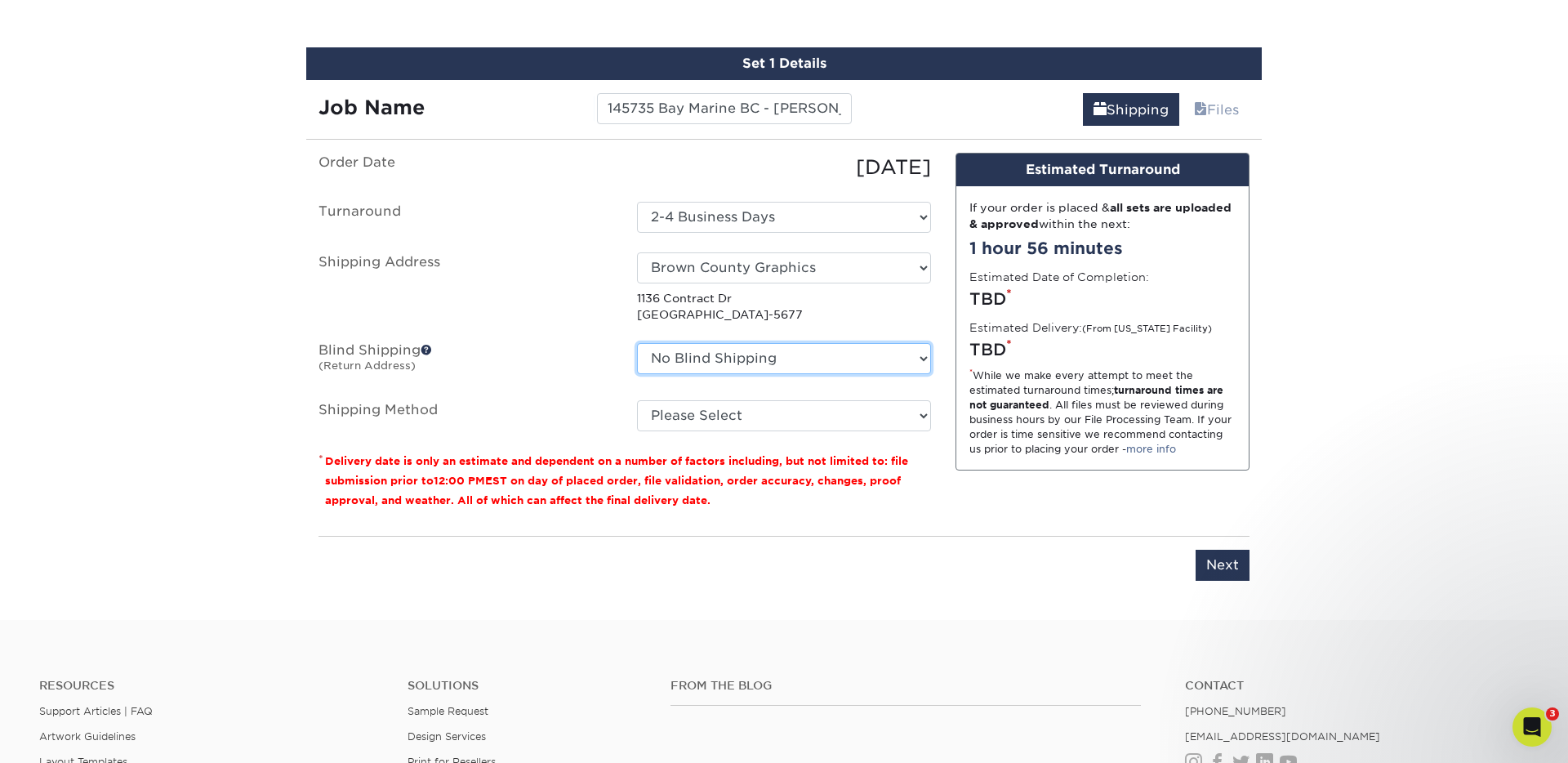
click at [768, 356] on select "No Blind Shipping Aved Trader Bay Marine MI-Derek Thompson Bay Marine of Chicag…" at bounding box center [783, 358] width 294 height 31
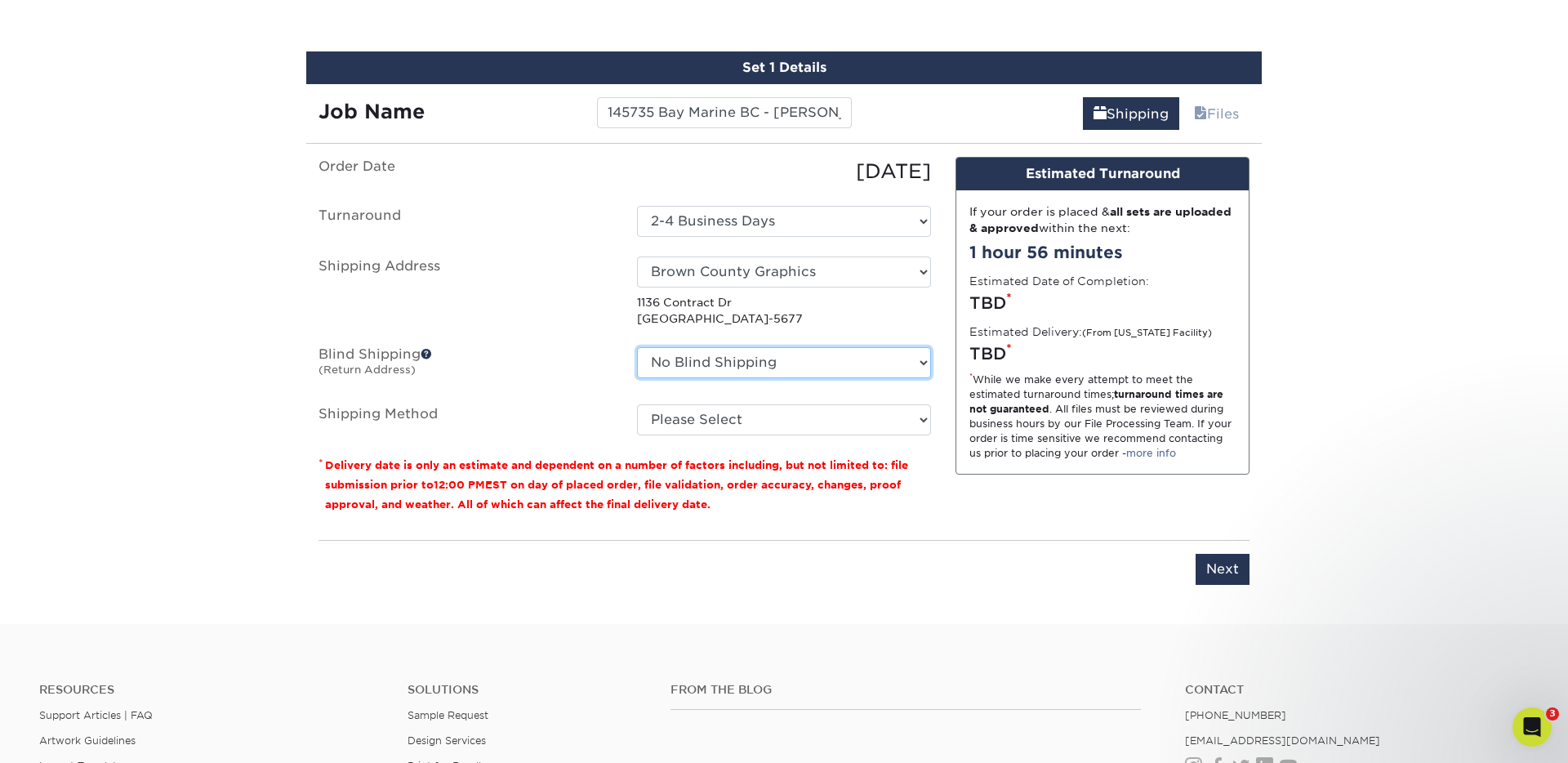
scroll to position [991, 0]
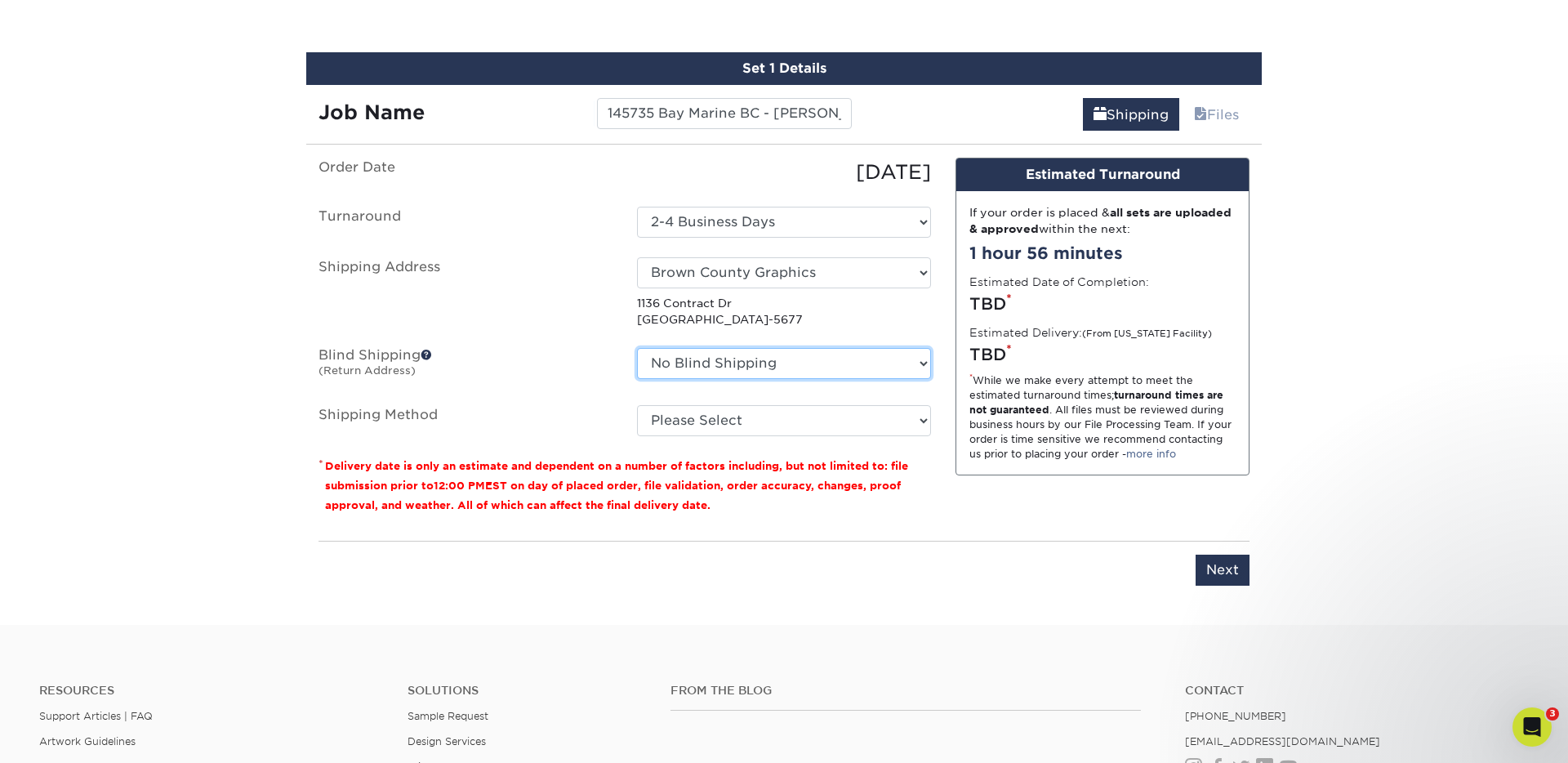
click at [637, 348] on select "No Blind Shipping Aved Trader Bay Marine MI-Derek Thompson Bay Marine of Chicag…" at bounding box center [783, 363] width 294 height 31
click at [753, 421] on select "Please Select Ground Shipping (+$8.96) 3 Day Shipping Service (+$15.33) 2 Day A…" at bounding box center [783, 420] width 294 height 31
select select "03"
click at [637, 405] on select "Please Select Ground Shipping (+$8.96) 3 Day Shipping Service (+$15.33) 2 Day A…" at bounding box center [783, 420] width 294 height 31
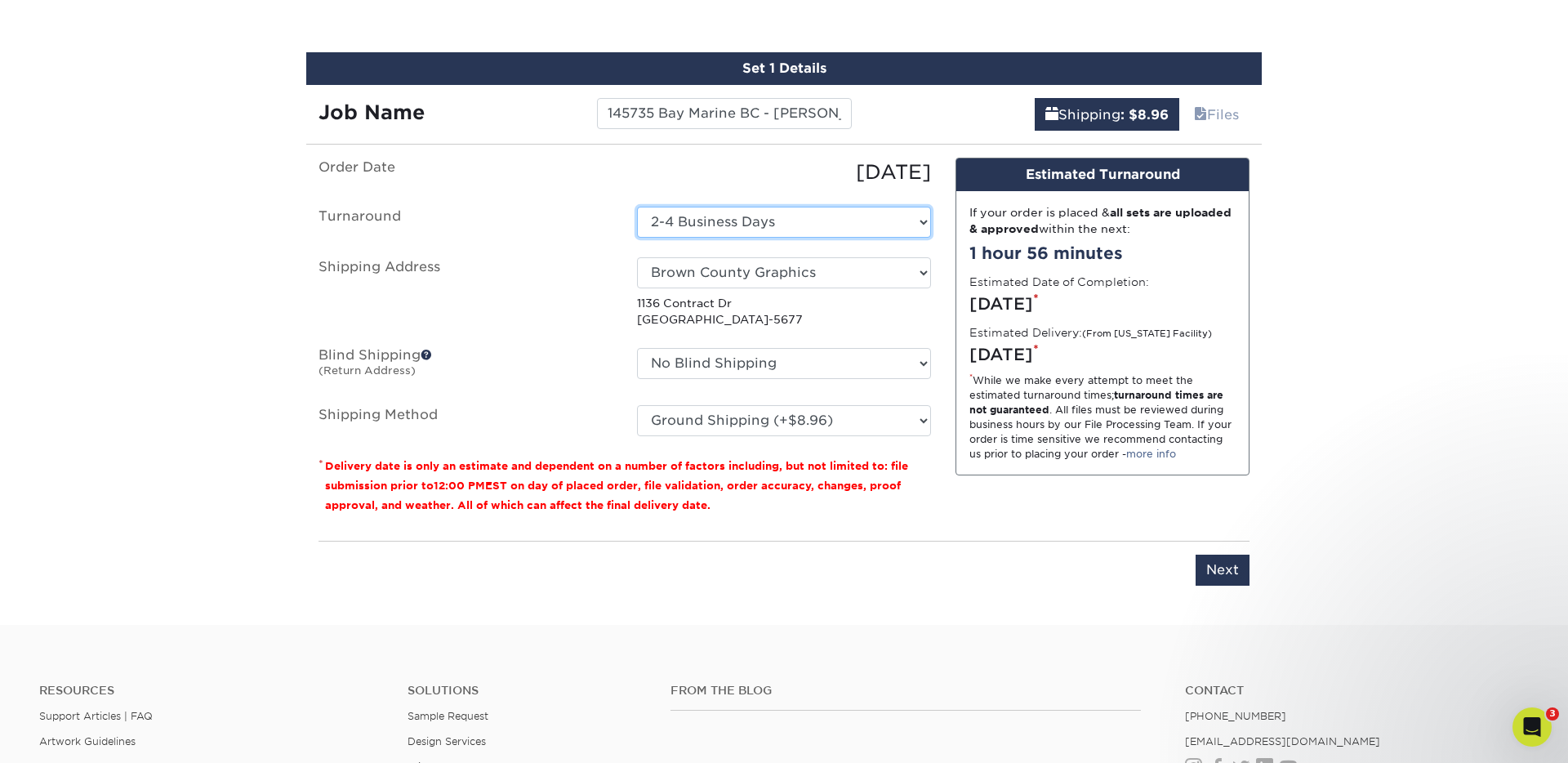
click at [711, 230] on select "Select One 2-4 Business Days" at bounding box center [783, 222] width 294 height 31
click at [637, 206] on select "Select One 2-4 Business Days" at bounding box center [783, 222] width 294 height 31
click at [1208, 573] on input "Next" at bounding box center [1222, 570] width 54 height 31
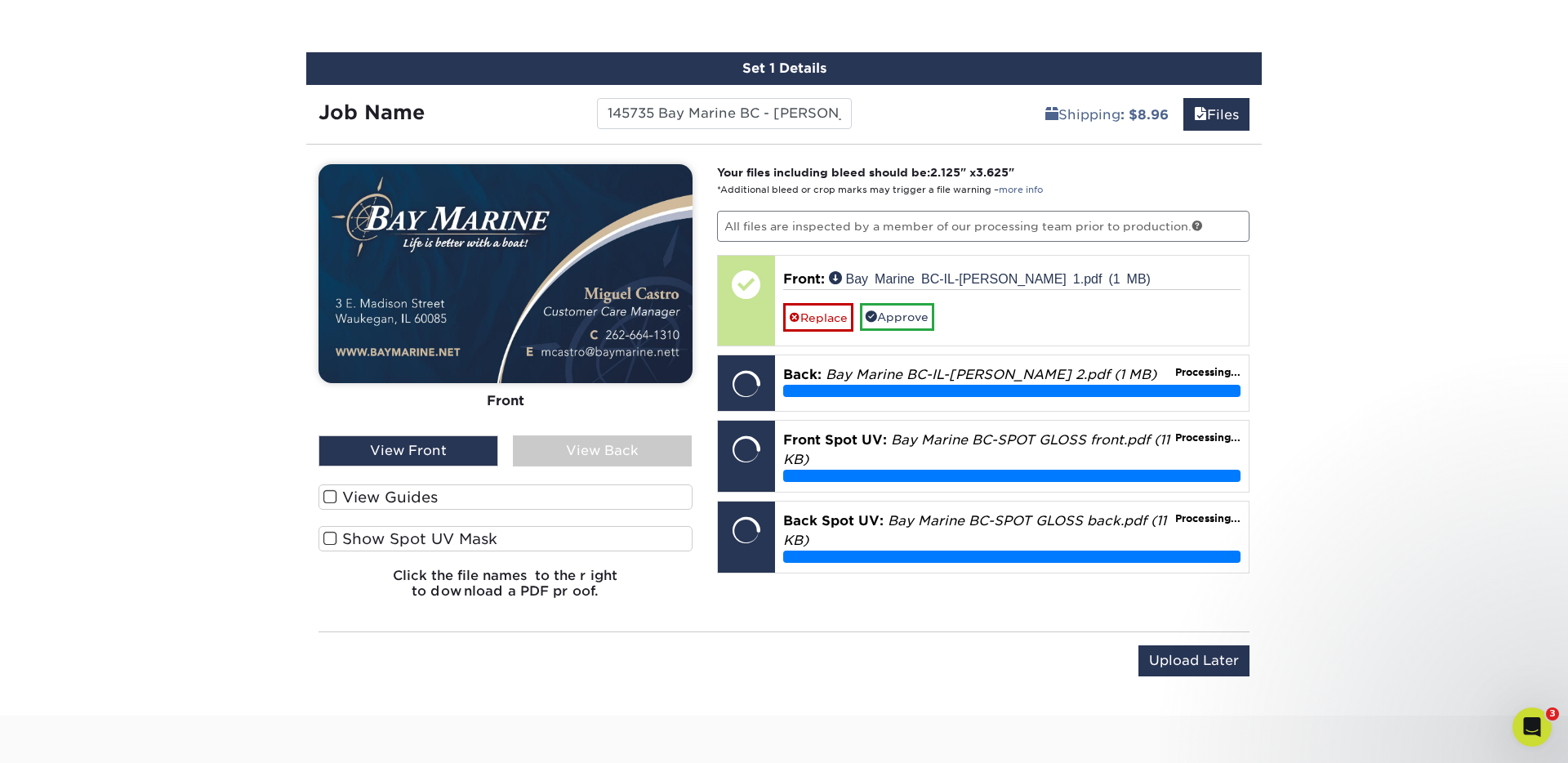
click at [434, 515] on div "View Guides" at bounding box center [505, 500] width 374 height 33
drag, startPoint x: 401, startPoint y: 502, endPoint x: 404, endPoint y: 511, distance: 9.5
click at [401, 502] on label "View Guides" at bounding box center [505, 495] width 374 height 26
click at [0, 0] on input "View Guides" at bounding box center [0, 0] width 0 height 0
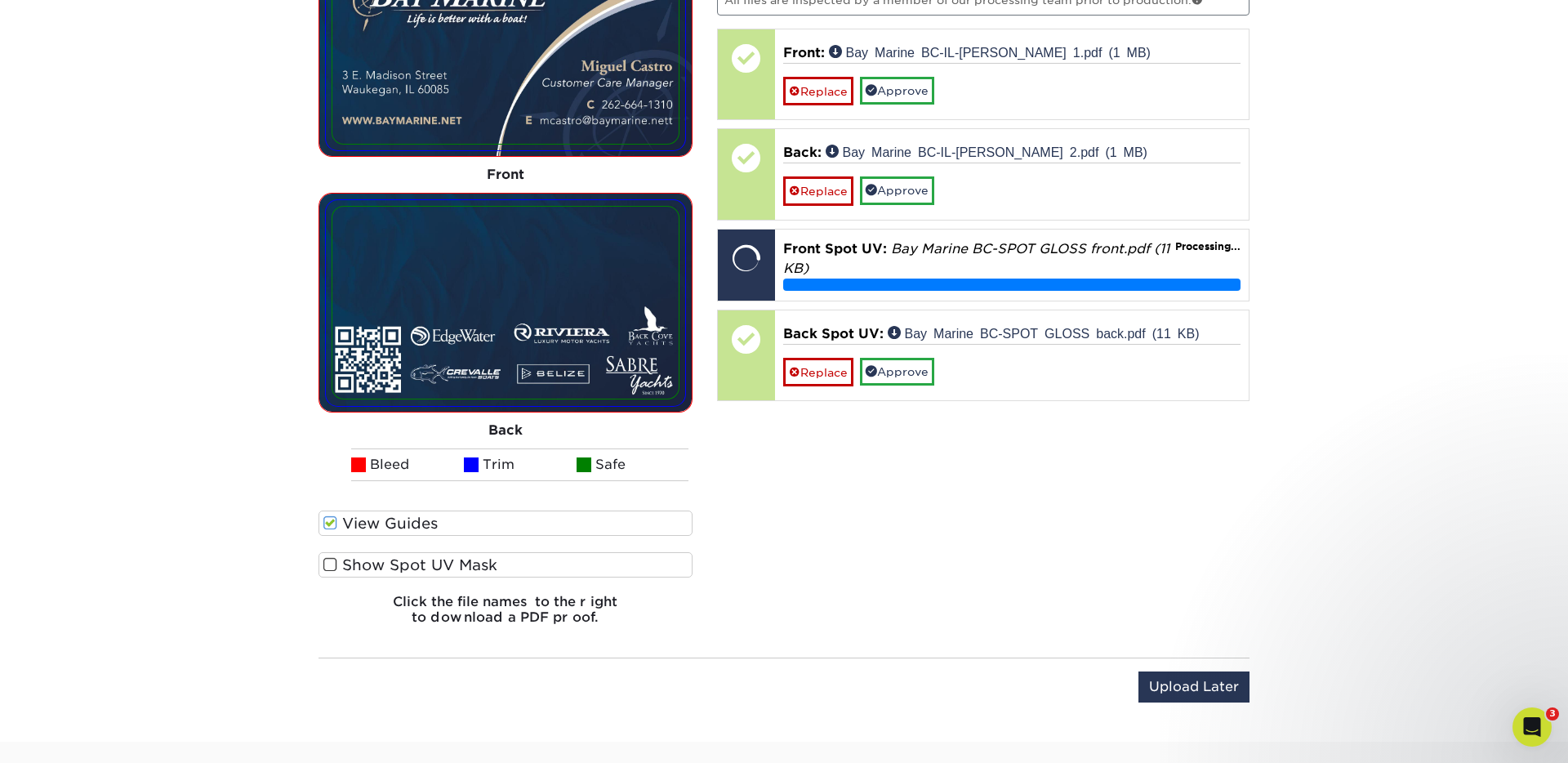
click at [430, 560] on label "Show Spot UV Mask" at bounding box center [505, 565] width 374 height 26
click at [0, 0] on input "Show Spot UV Mask" at bounding box center [0, 0] width 0 height 0
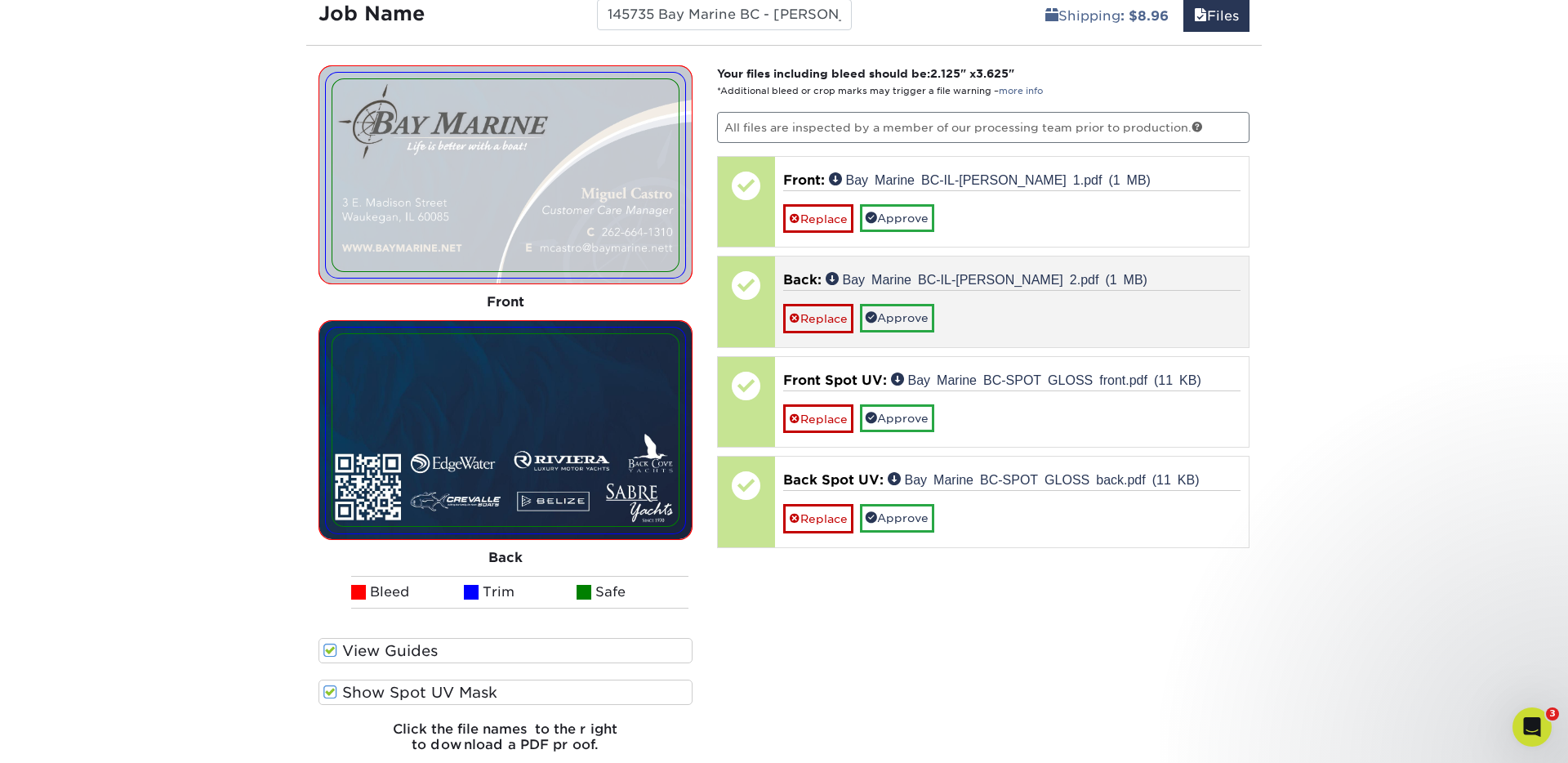
scroll to position [1117, 0]
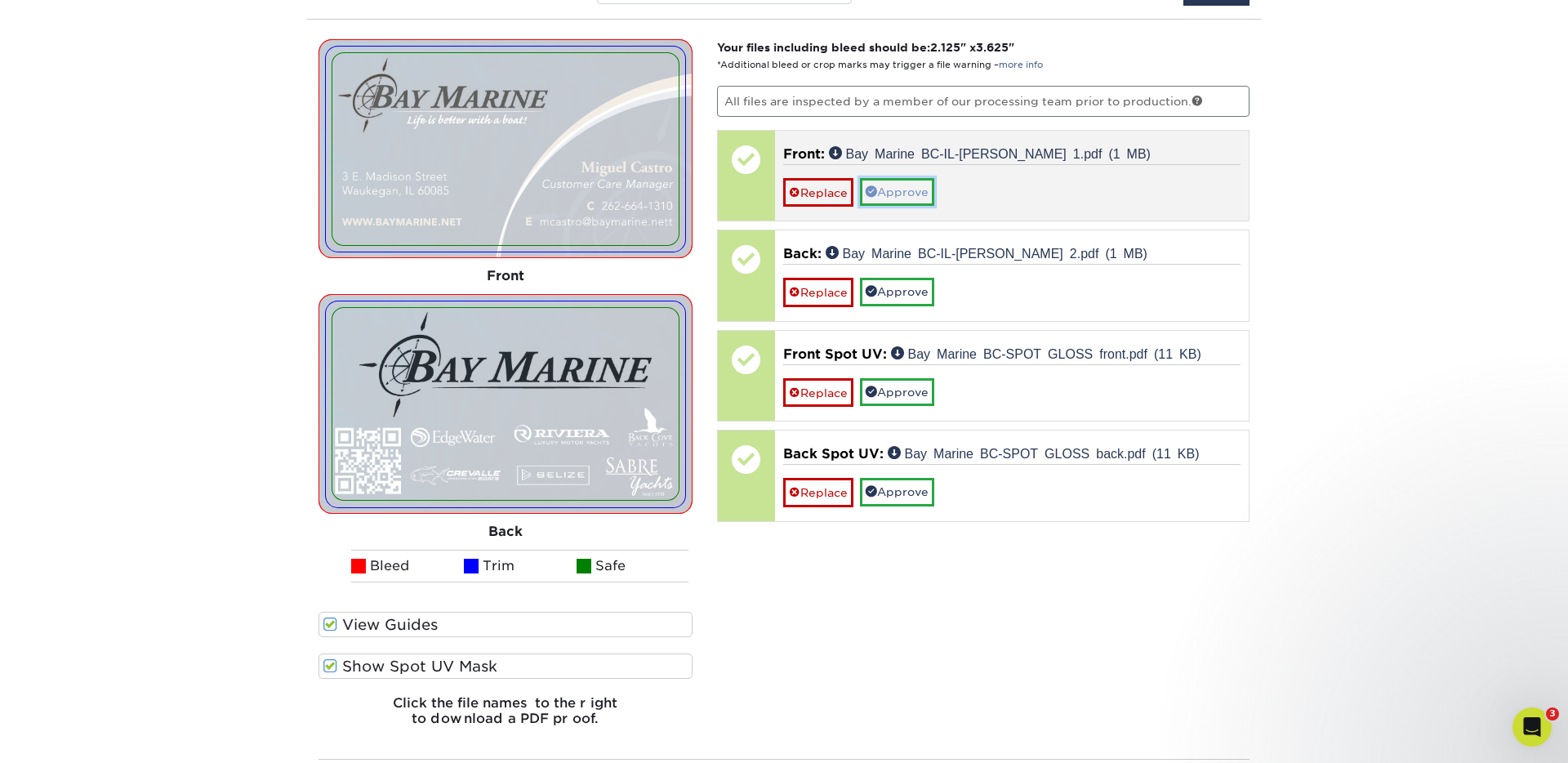
click at [908, 188] on link "Approve" at bounding box center [896, 192] width 74 height 28
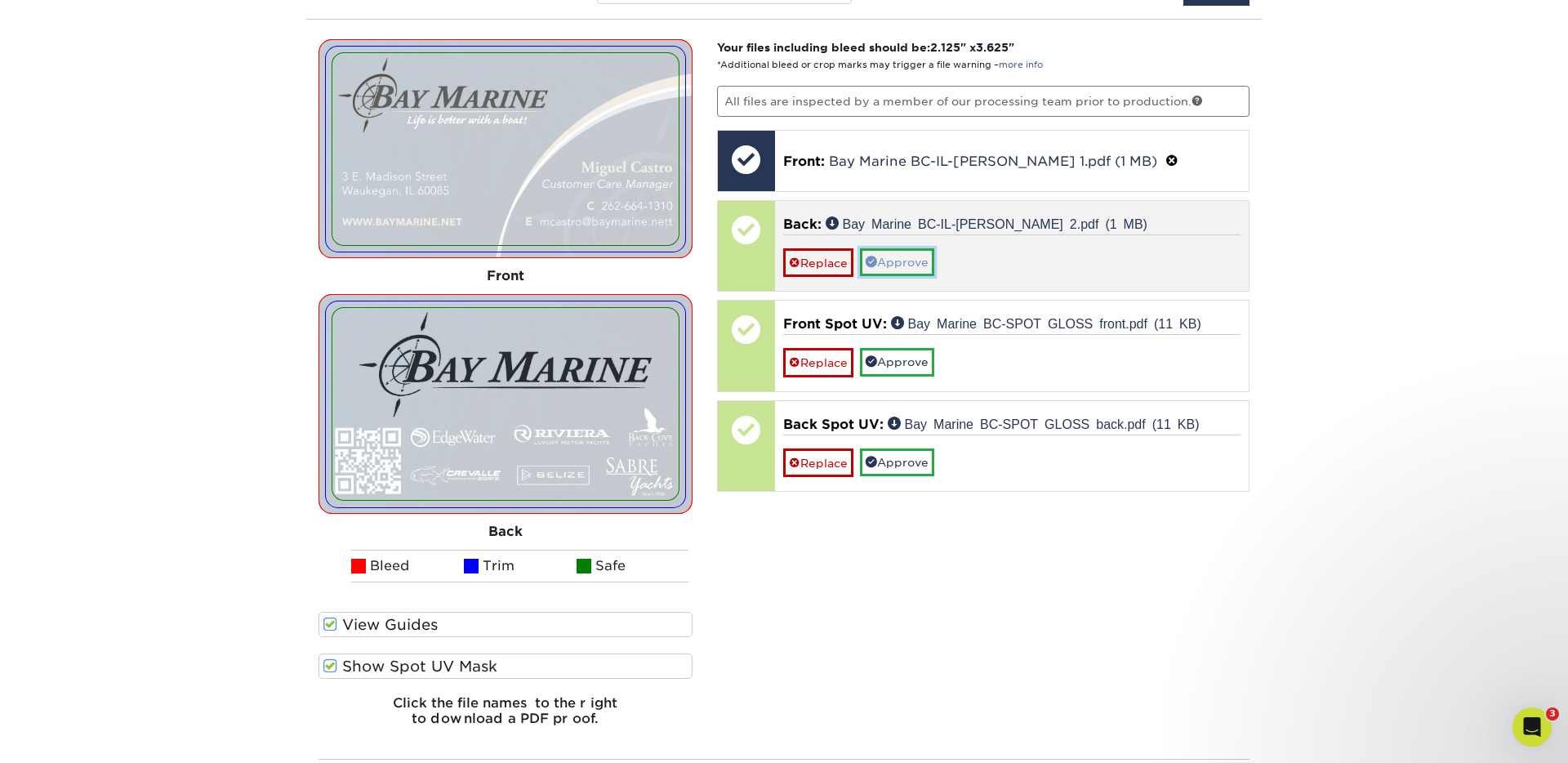
click at [912, 251] on link "Approve" at bounding box center [896, 262] width 74 height 28
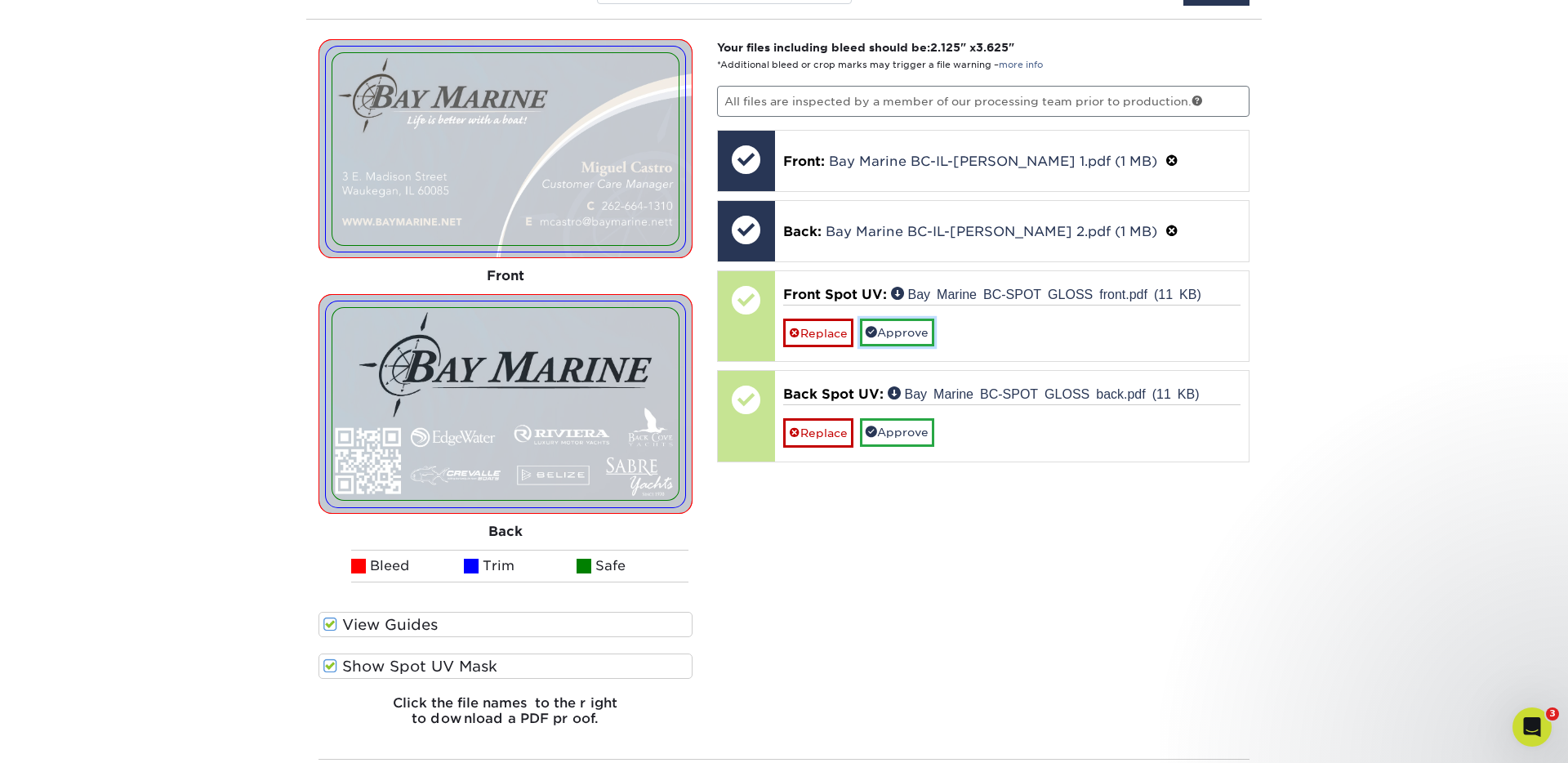
click at [919, 327] on link "Approve" at bounding box center [896, 332] width 74 height 28
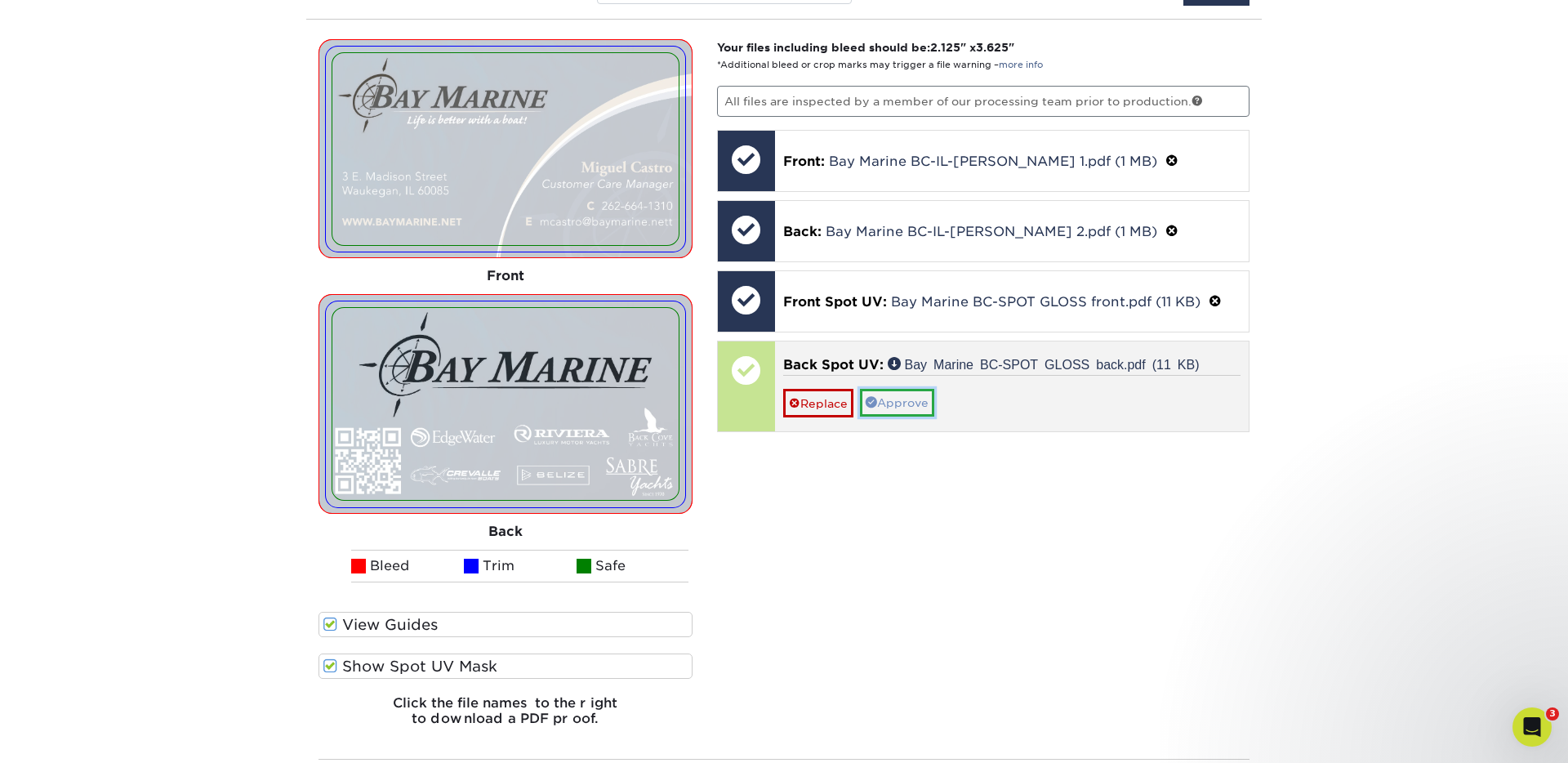
click at [900, 409] on link "Approve" at bounding box center [896, 402] width 74 height 28
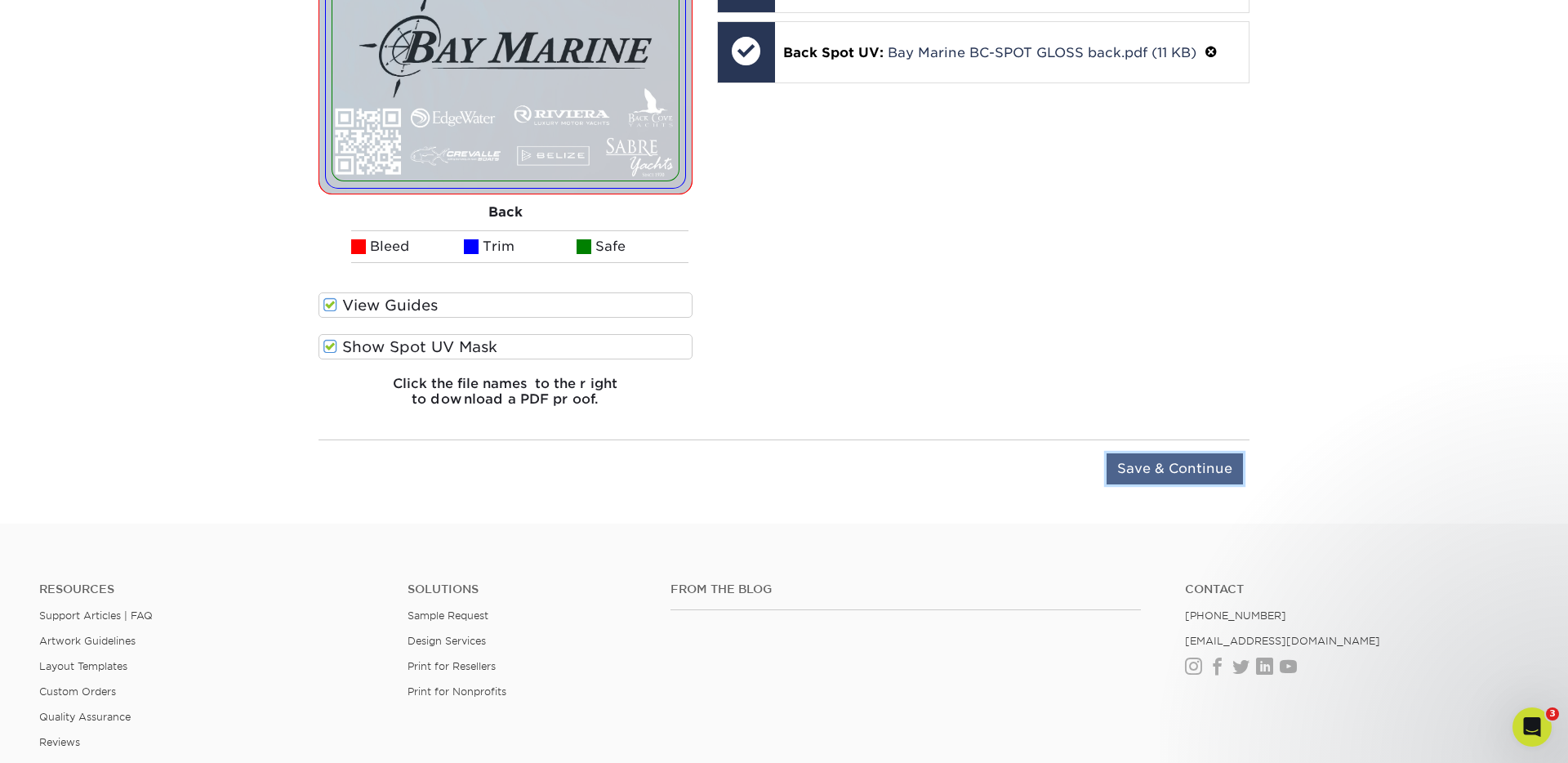
click at [1190, 472] on input "Save & Continue" at bounding box center [1174, 469] width 136 height 31
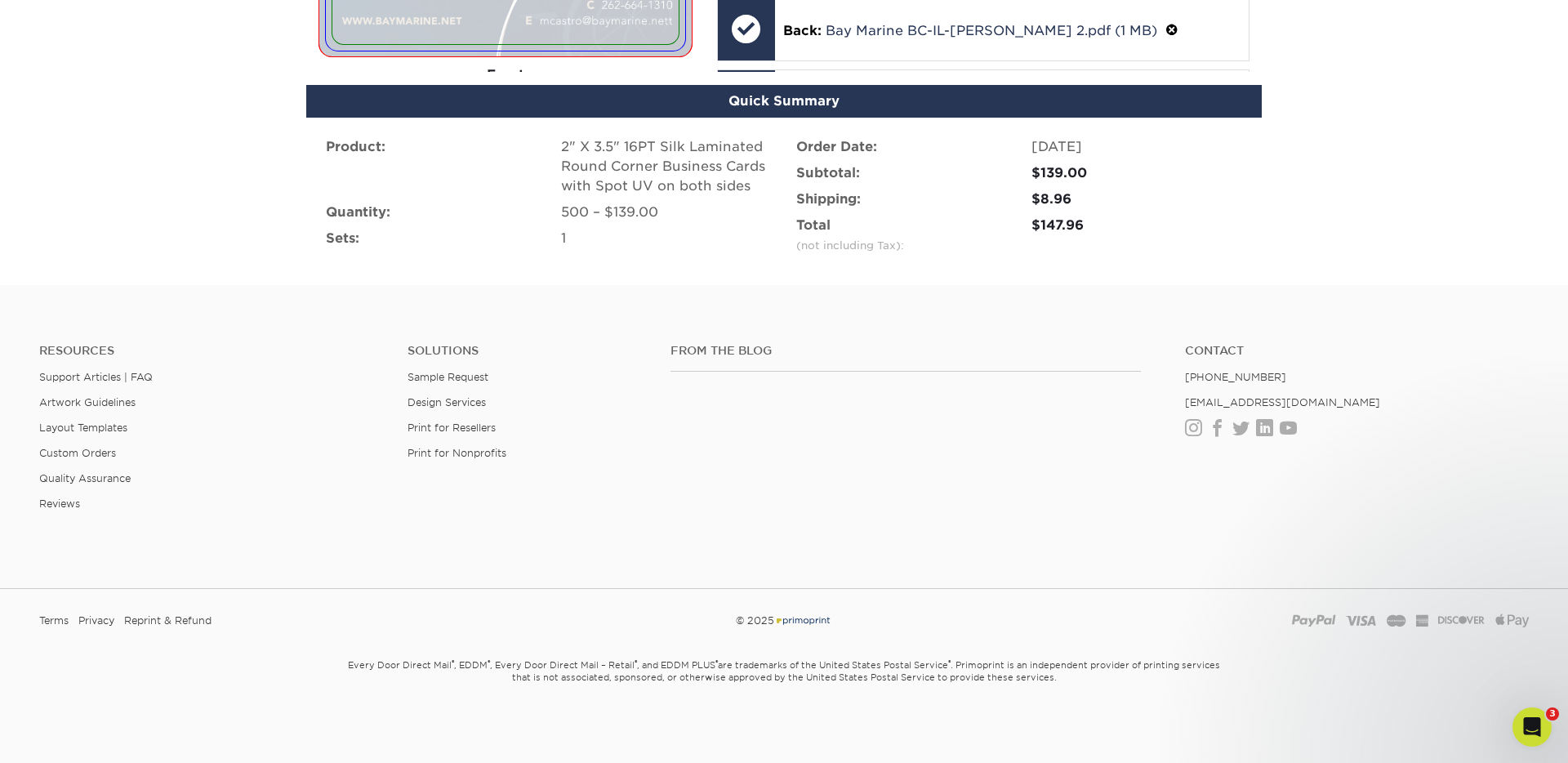
scroll to position [1150, 0]
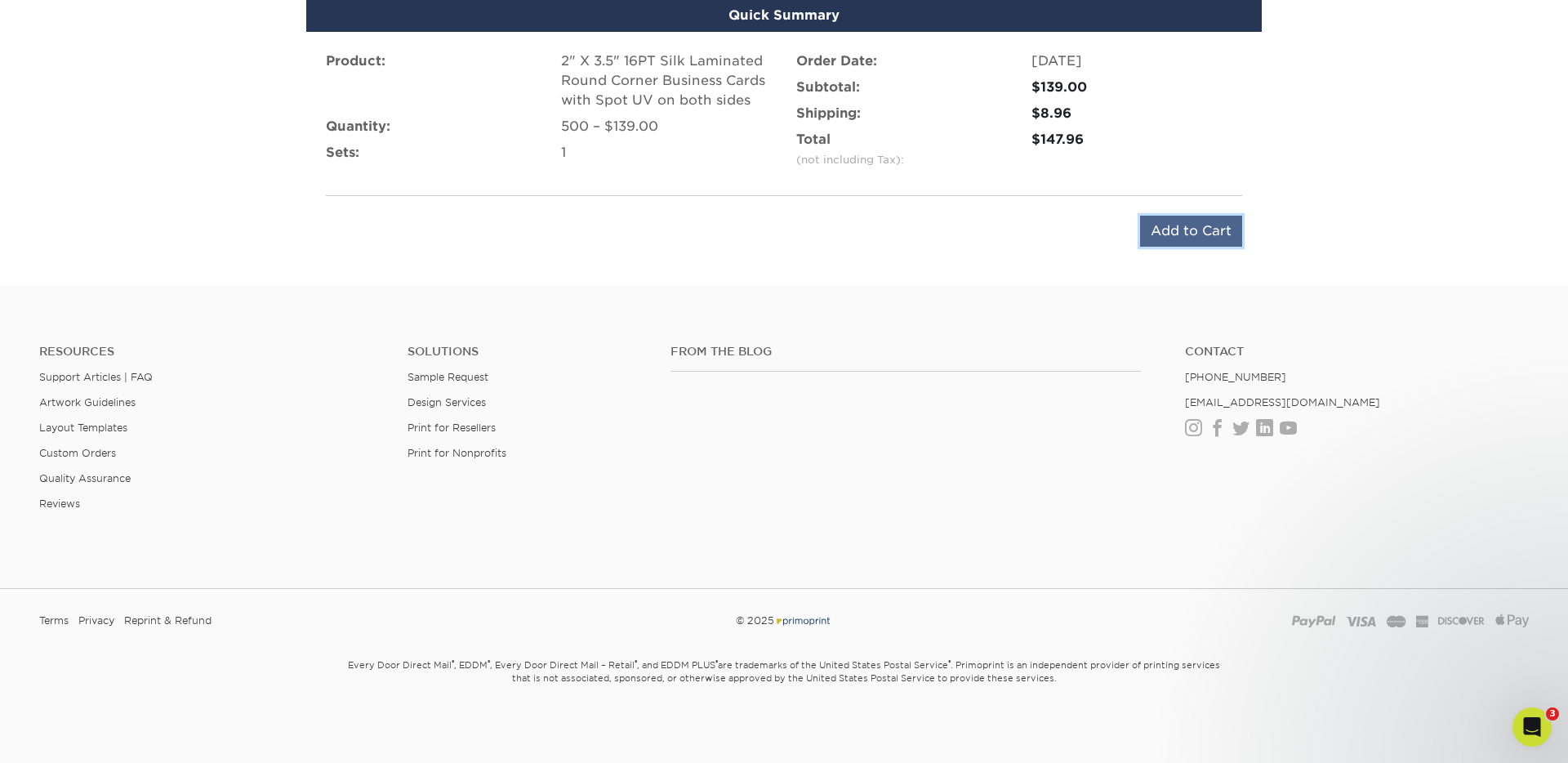
click at [1222, 236] on input "Add to Cart" at bounding box center [1190, 231] width 102 height 31
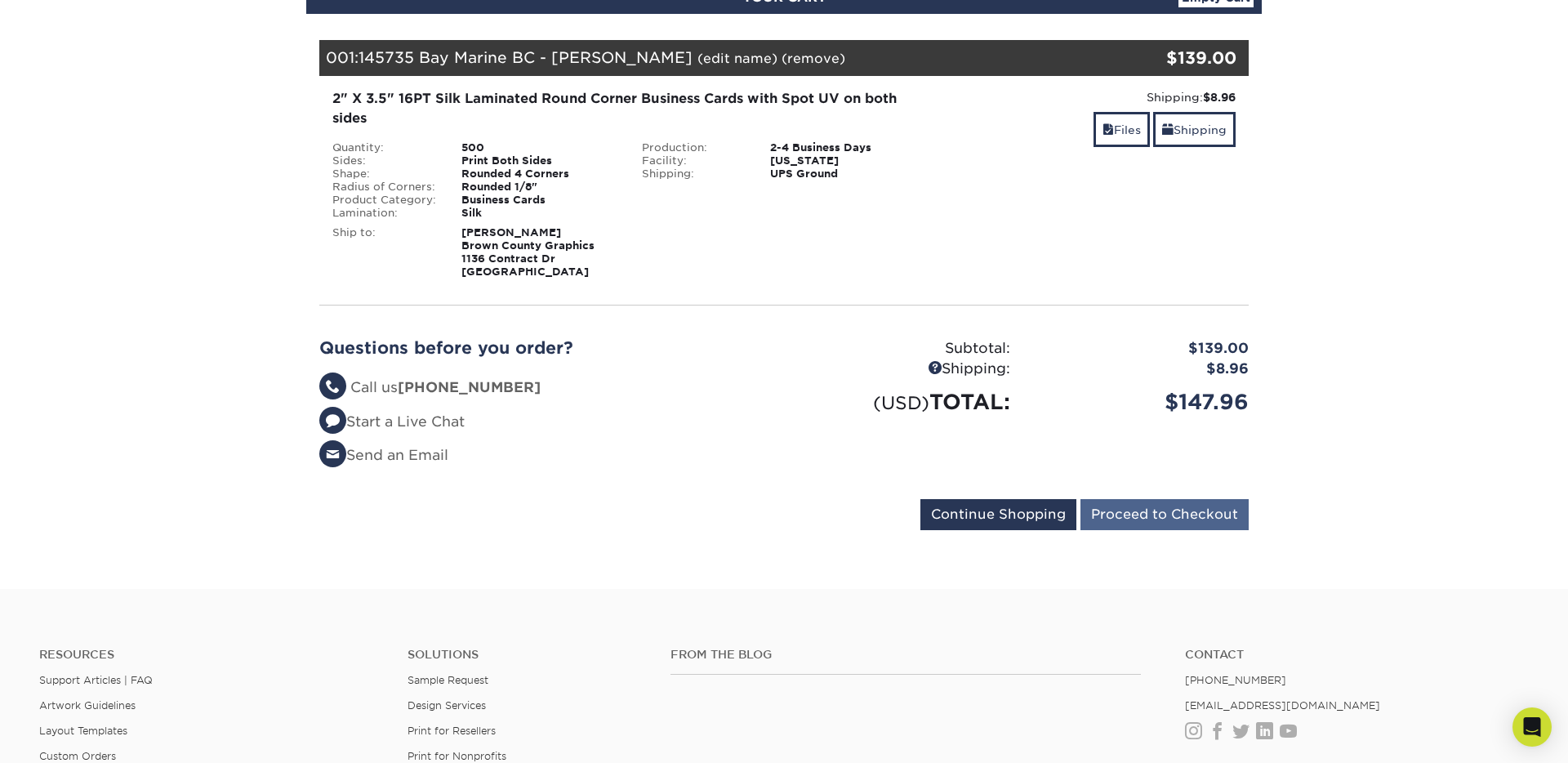
scroll to position [211, 0]
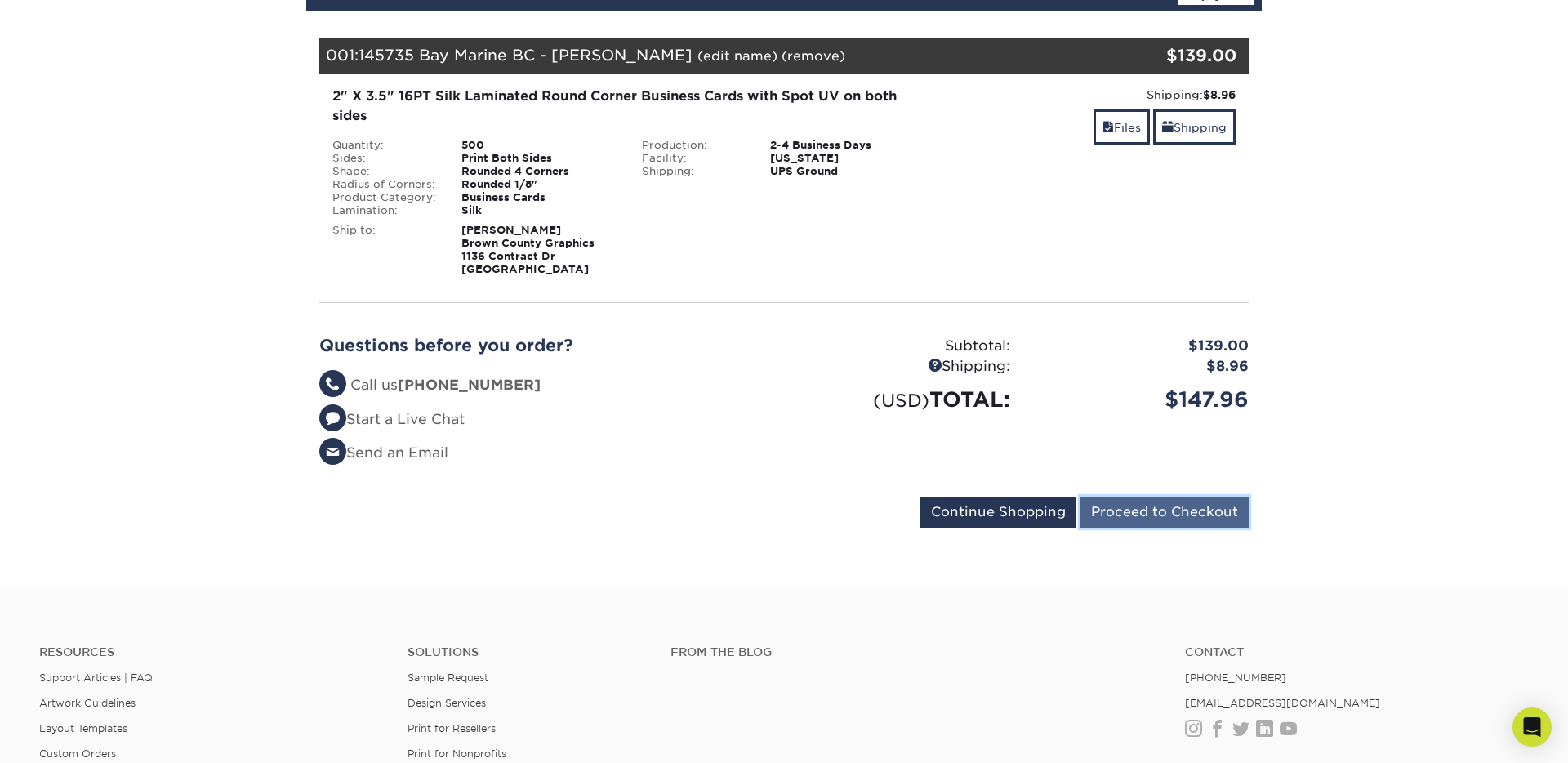
click at [1123, 515] on input "Proceed to Checkout" at bounding box center [1164, 512] width 168 height 31
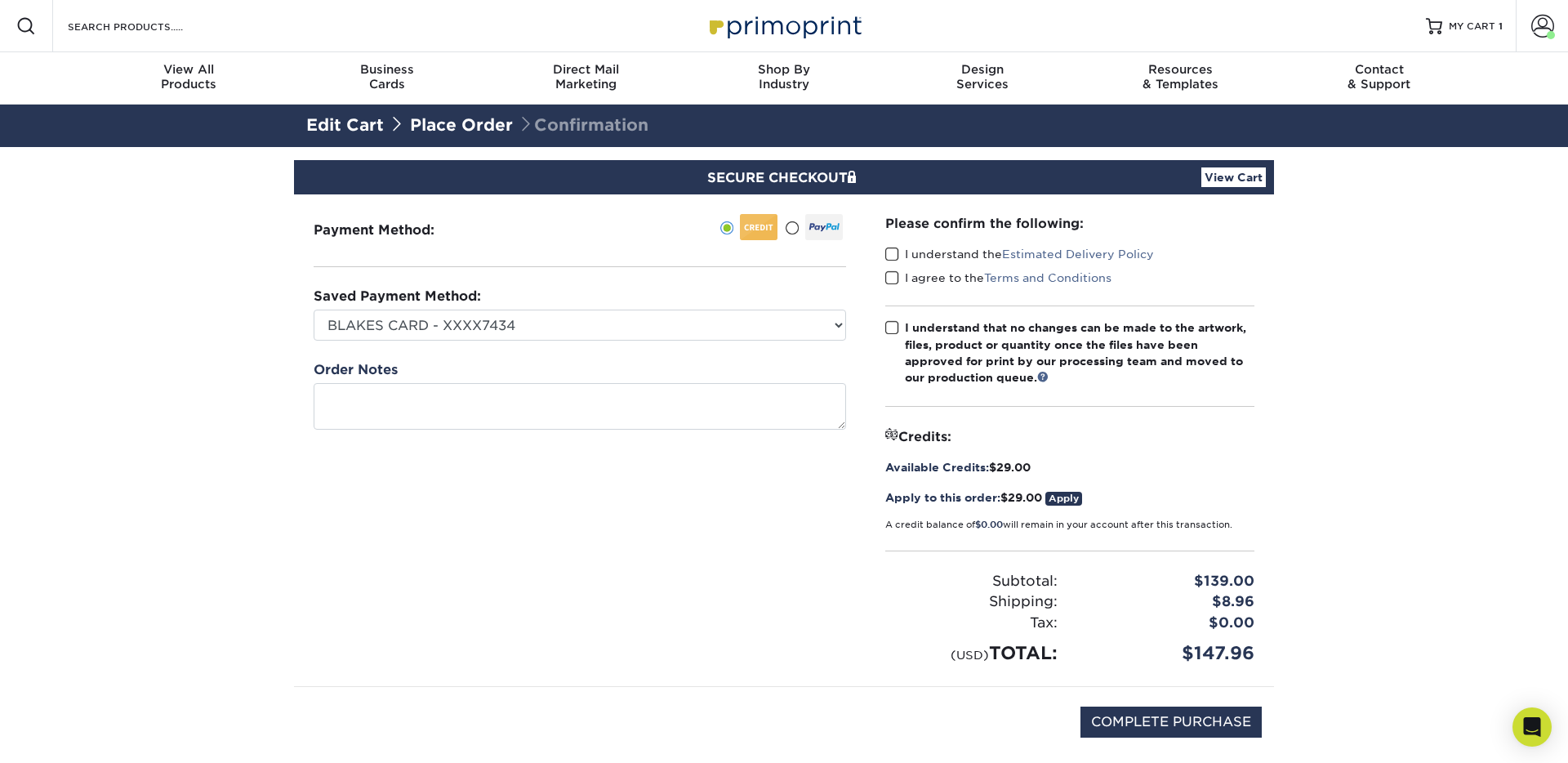
drag, startPoint x: 889, startPoint y: 257, endPoint x: 895, endPoint y: 277, distance: 20.9
click at [889, 260] on span at bounding box center [892, 254] width 14 height 15
click at [0, 0] on input "I understand the Estimated Delivery Policy" at bounding box center [0, 0] width 0 height 0
drag, startPoint x: 892, startPoint y: 280, endPoint x: 898, endPoint y: 314, distance: 34.5
click at [892, 280] on span at bounding box center [892, 278] width 14 height 15
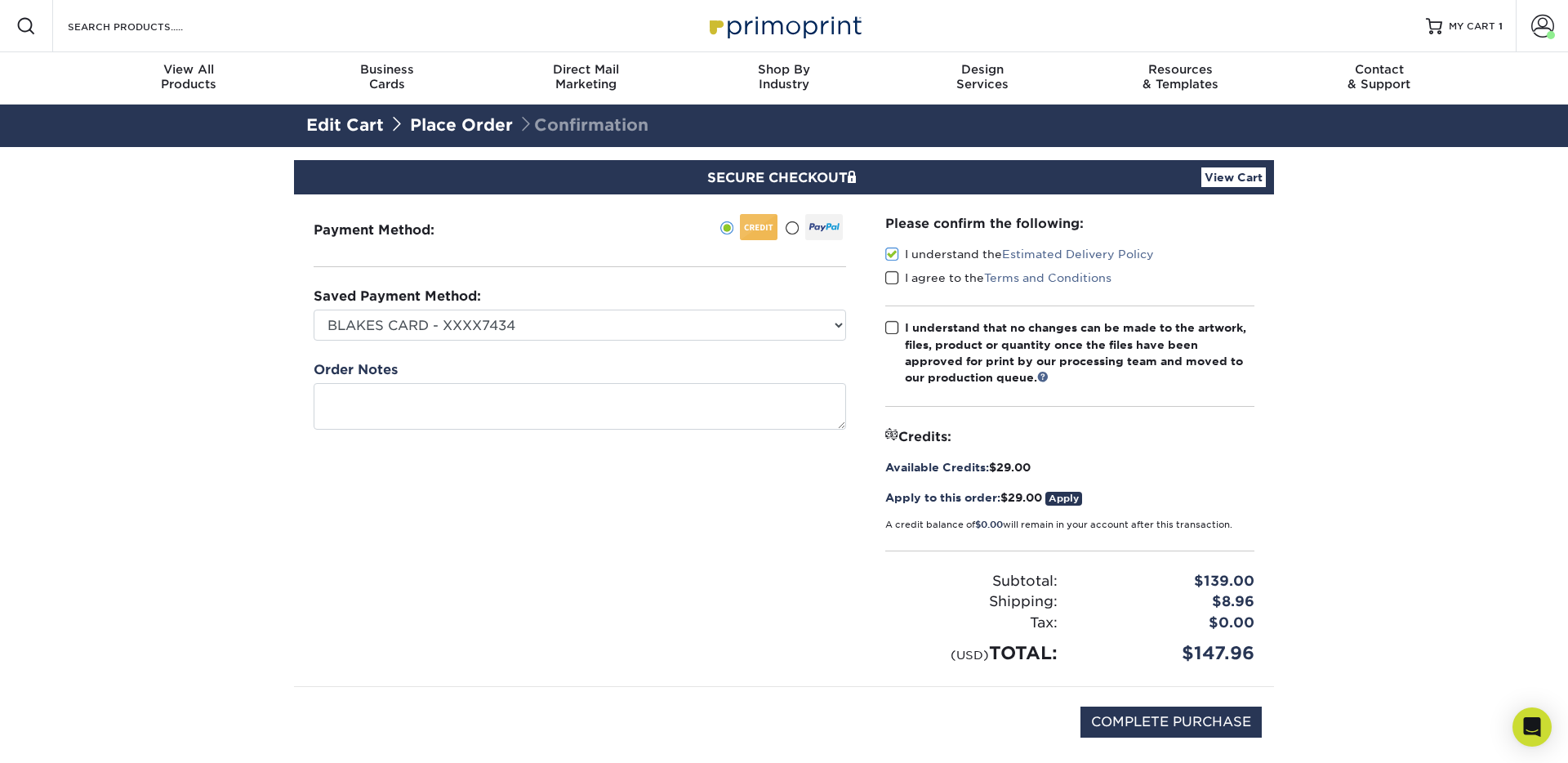
click at [0, 0] on input "I agree to the Terms and Conditions" at bounding box center [0, 0] width 0 height 0
click at [894, 323] on span at bounding box center [892, 328] width 14 height 15
click at [0, 0] on input "I understand that no changes can be made to the artwork, files, product or quan…" at bounding box center [0, 0] width 0 height 0
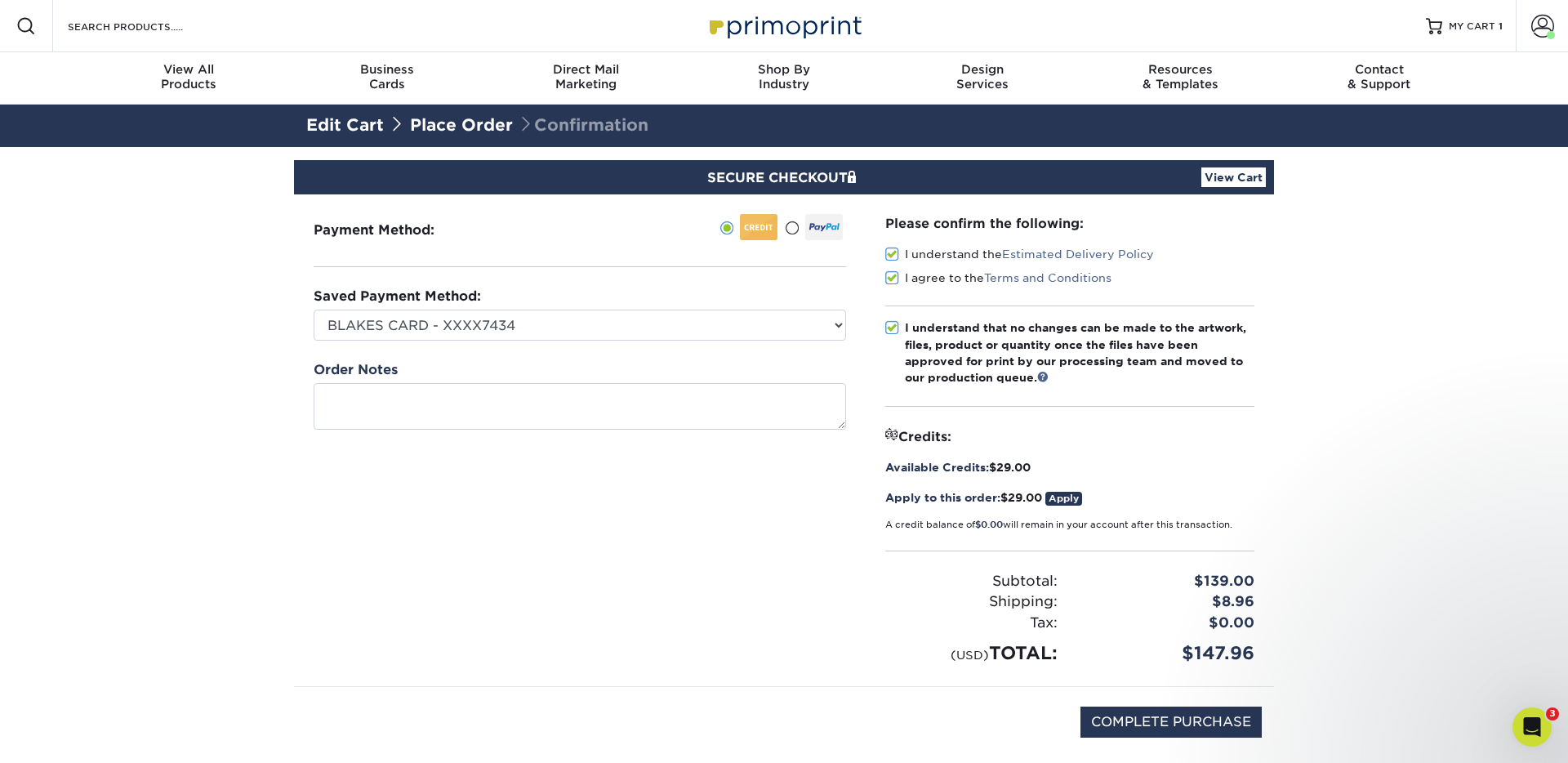
scroll to position [11, 0]
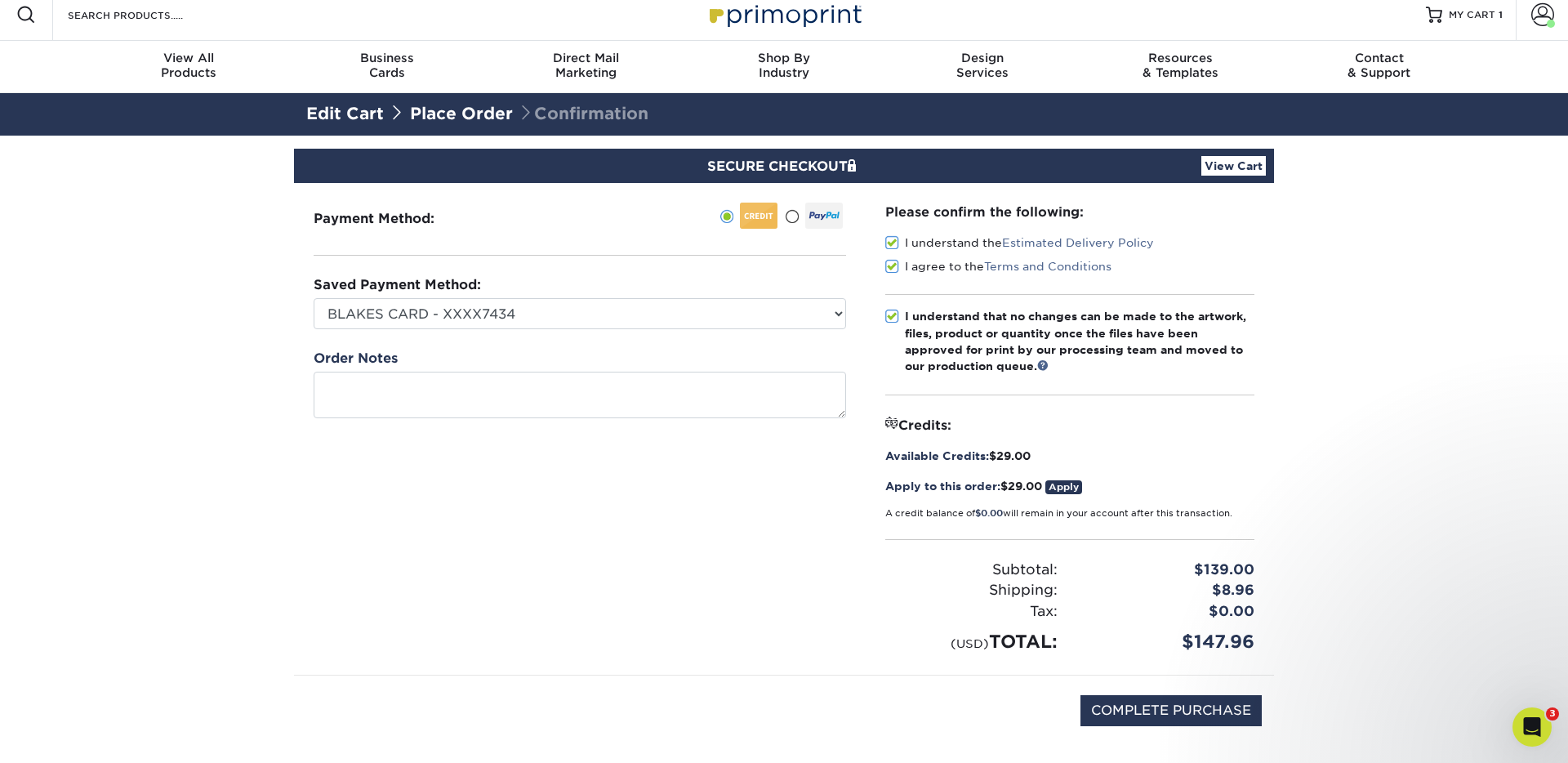
click at [1247, 165] on link "View Cart" at bounding box center [1233, 165] width 65 height 20
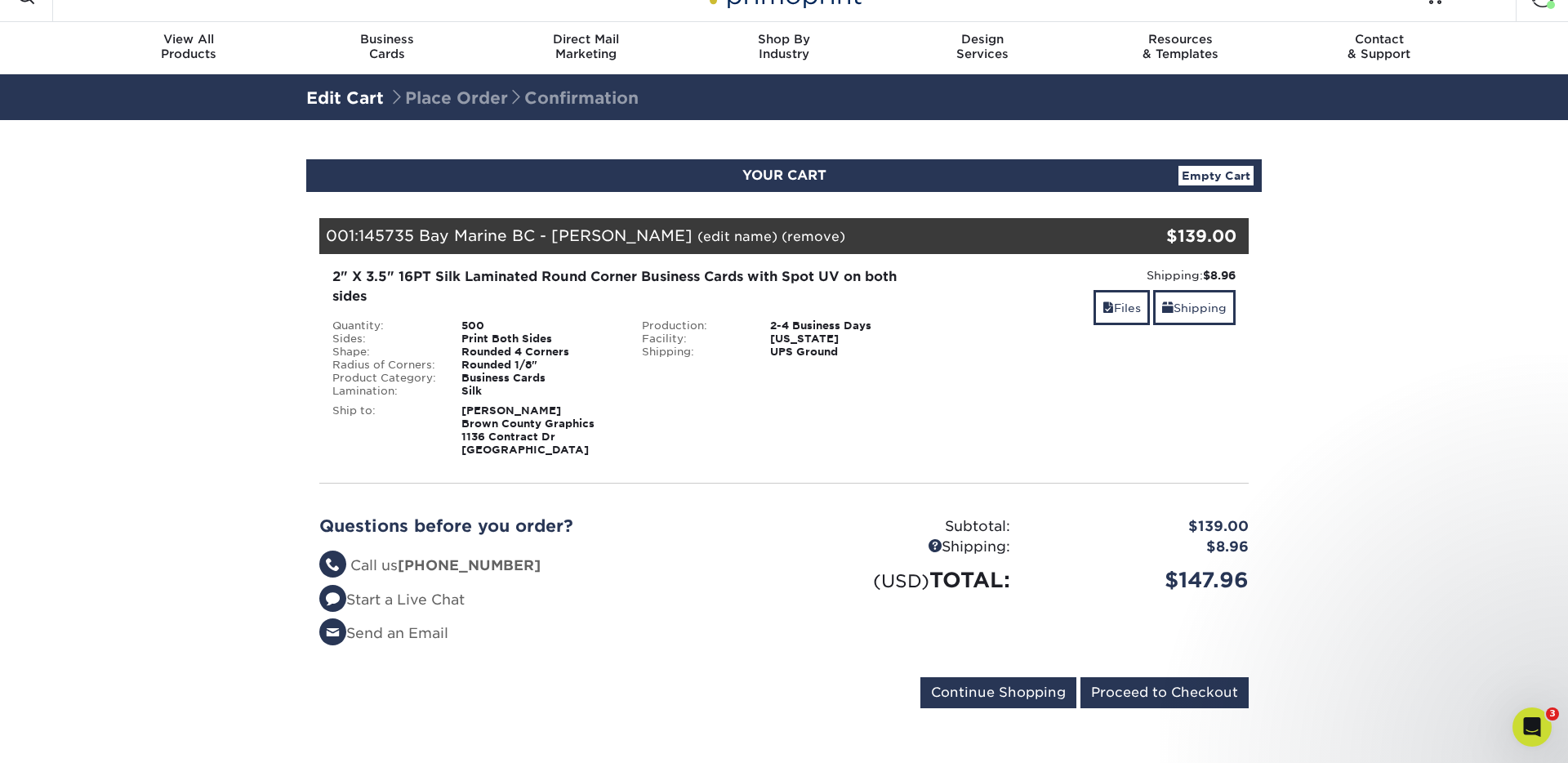
scroll to position [31, 0]
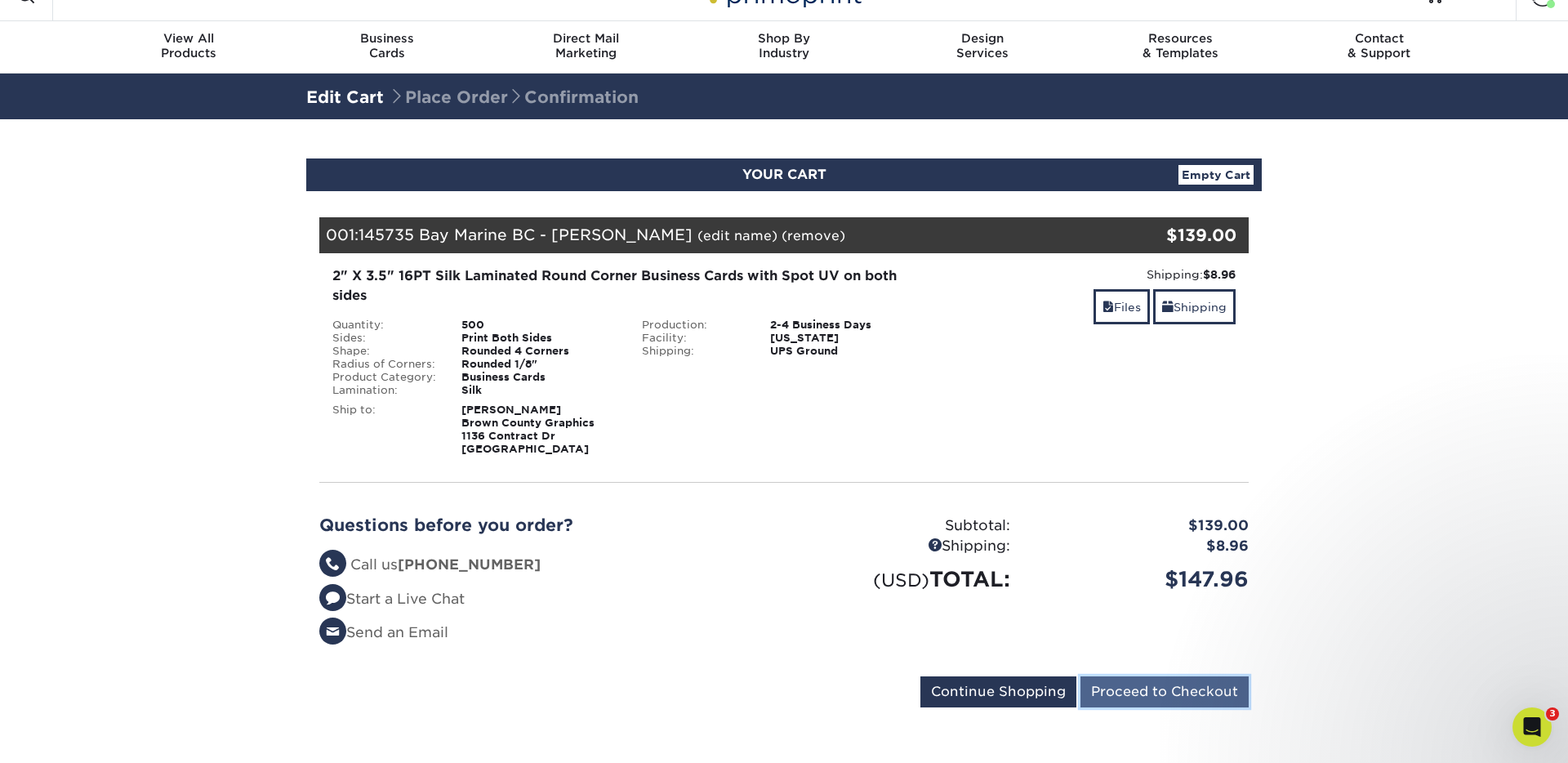
click at [1225, 689] on input "Proceed to Checkout" at bounding box center [1164, 691] width 168 height 31
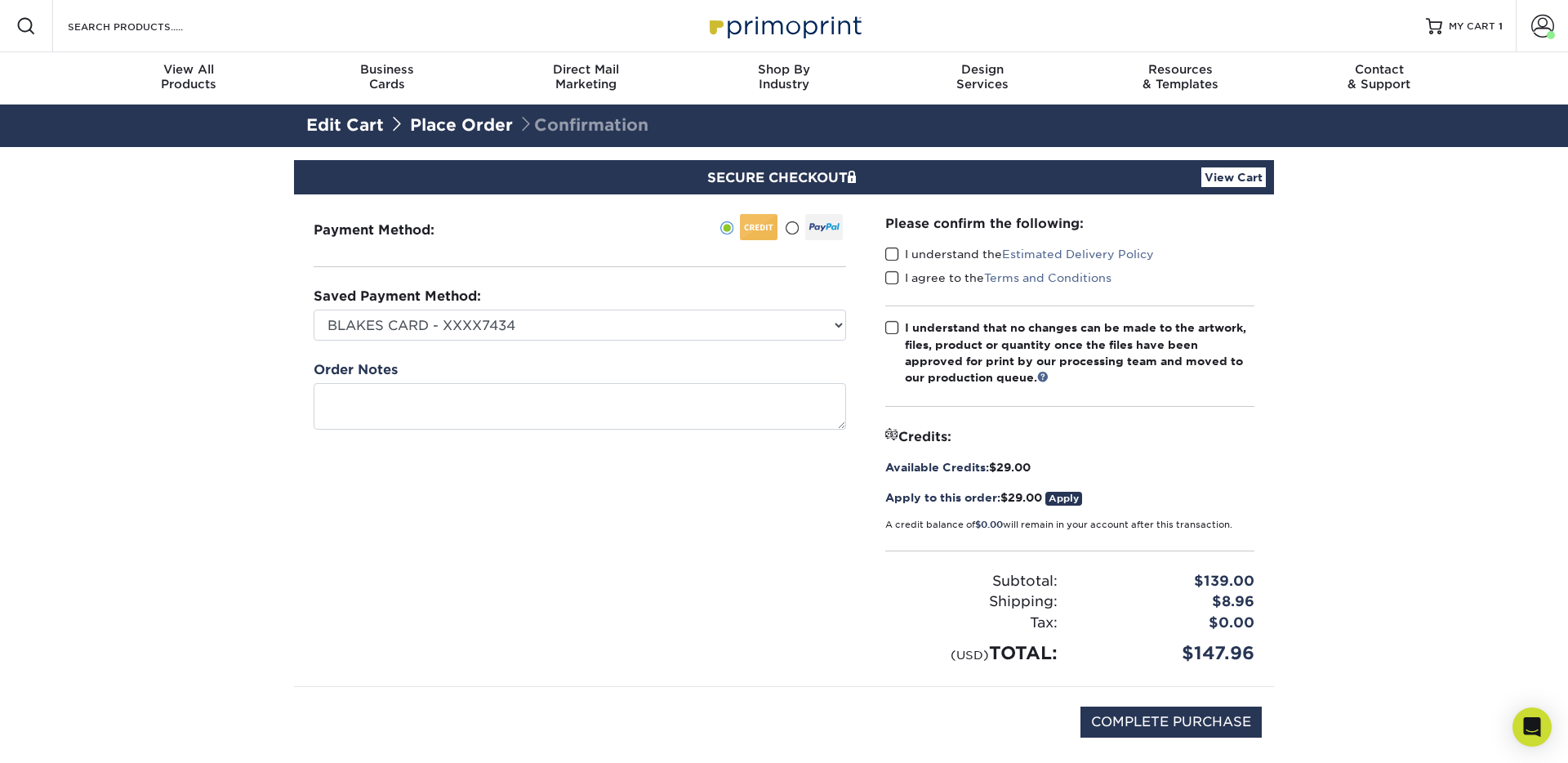
drag, startPoint x: 905, startPoint y: 257, endPoint x: 901, endPoint y: 282, distance: 25.3
click at [904, 257] on label "I understand the Estimated Delivery Policy" at bounding box center [1019, 253] width 268 height 16
click at [0, 0] on input "I understand the Estimated Delivery Policy" at bounding box center [0, 0] width 0 height 0
click at [899, 279] on label "I agree to the Terms and Conditions" at bounding box center [998, 277] width 226 height 16
click at [0, 0] on input "I agree to the Terms and Conditions" at bounding box center [0, 0] width 0 height 0
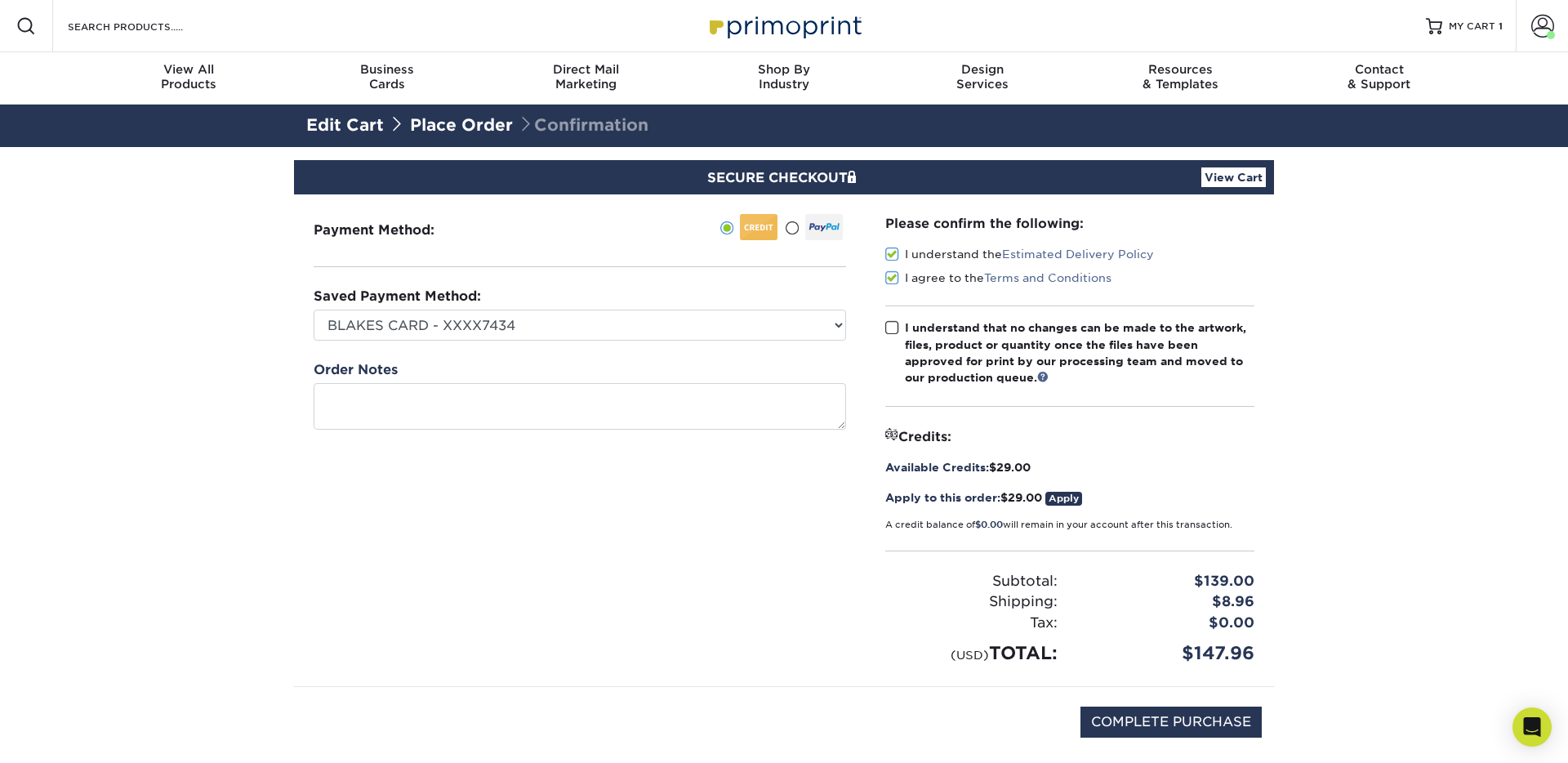
click at [894, 327] on span at bounding box center [892, 328] width 14 height 15
click at [0, 0] on input "I understand that no changes can be made to the artwork, files, product or quan…" at bounding box center [0, 0] width 0 height 0
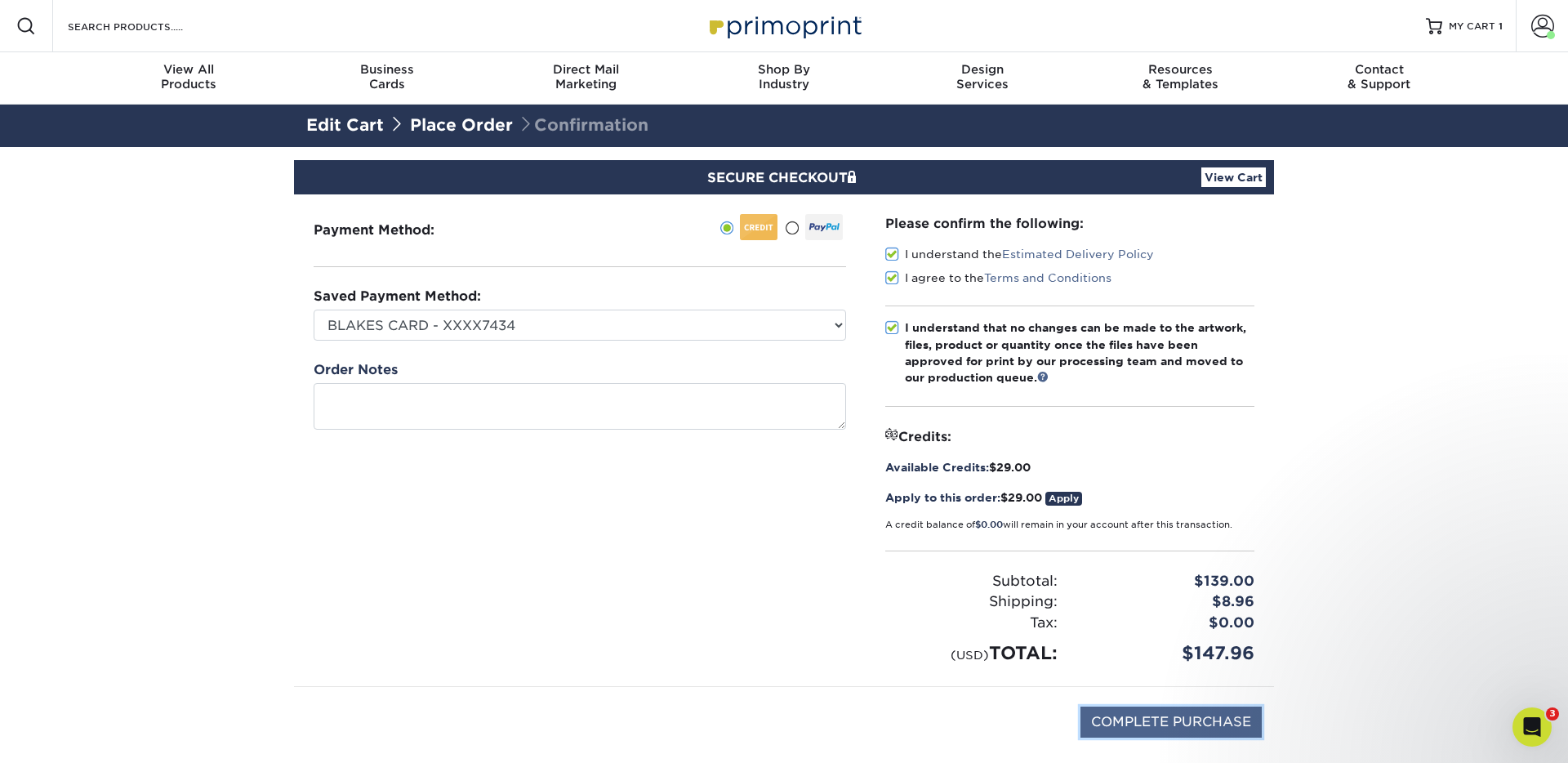
click at [1230, 717] on input "COMPLETE PURCHASE" at bounding box center [1171, 722] width 182 height 31
type input "PROCESSING, PLEASE WAIT..."
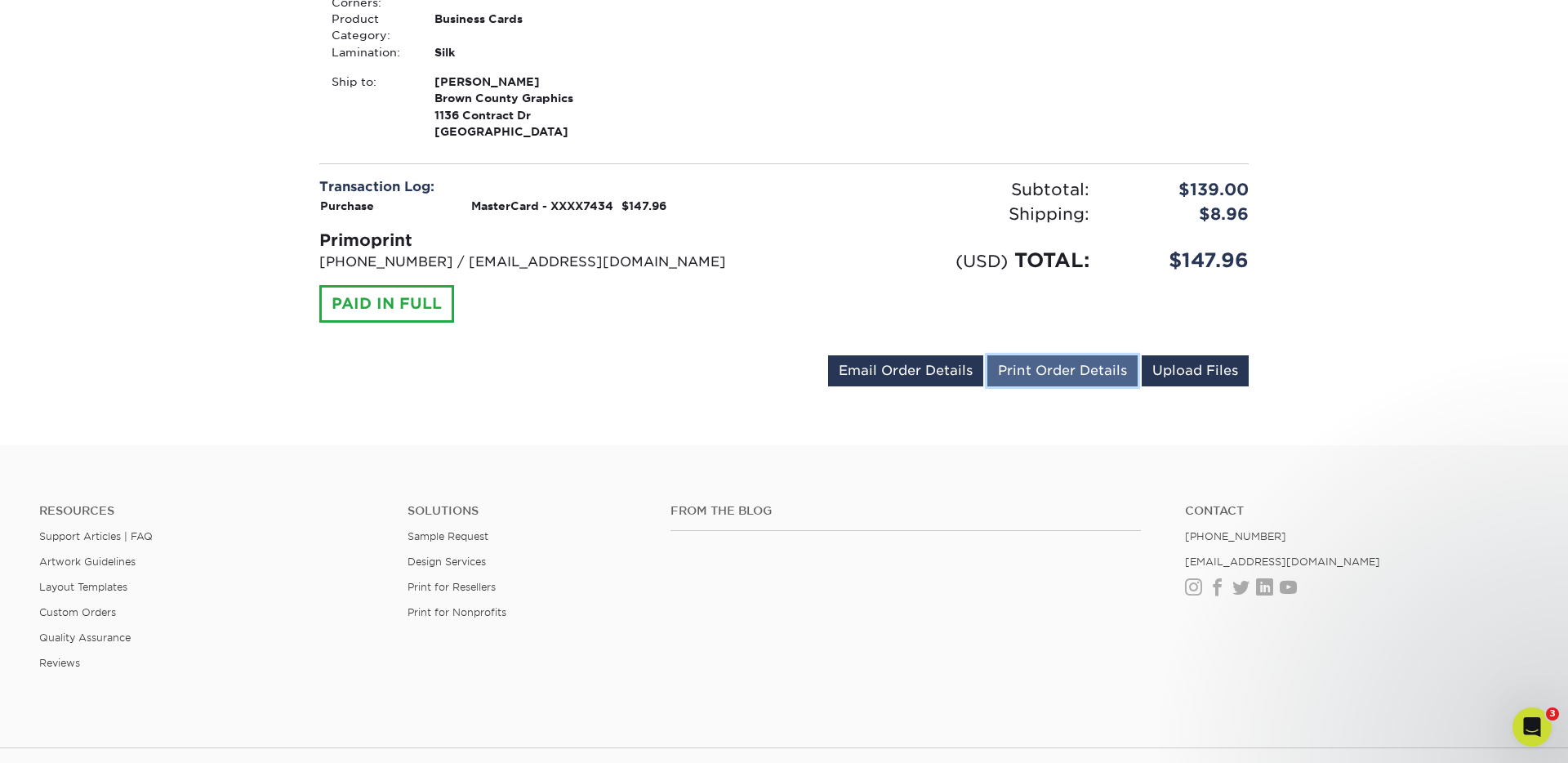
click at [1084, 376] on link "Print Order Details" at bounding box center [1062, 371] width 150 height 31
click at [1102, 492] on div "Resources Support Articles | FAQ Artwork Guidelines Layout Templates Custom Ord…" at bounding box center [784, 598] width 1568 height 270
